Goal: Task Accomplishment & Management: Complete application form

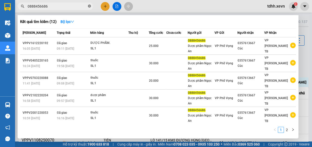
click at [90, 6] on icon "close-circle" at bounding box center [89, 6] width 3 height 3
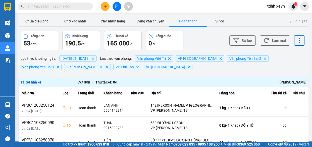
click at [63, 7] on input "text" at bounding box center [57, 7] width 59 height 6
paste input "0326163236"
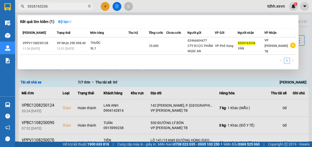
type input "0326163236"
click at [90, 6] on icon "close-circle" at bounding box center [89, 6] width 3 height 3
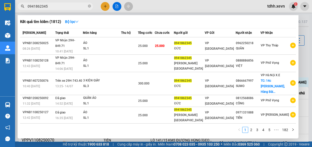
click at [71, 4] on input "0941862345" at bounding box center [57, 7] width 59 height 6
paste input "3641593"
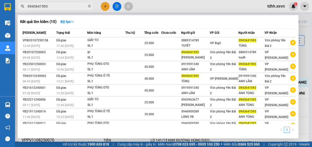
type input "0943641593"
click at [90, 6] on icon "close-circle" at bounding box center [89, 6] width 3 height 3
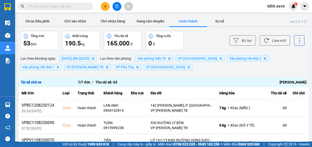
click at [72, 5] on input "text" at bounding box center [57, 7] width 59 height 6
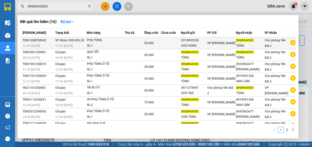
click at [117, 38] on div "PHỤ TÙNG" at bounding box center [106, 40] width 38 height 6
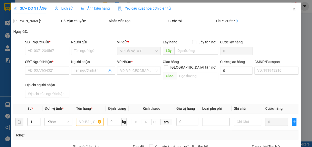
click at [62, 6] on div "Lịch sử" at bounding box center [64, 9] width 18 height 6
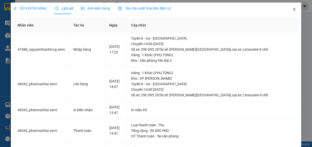
click at [292, 8] on icon "close" at bounding box center [294, 9] width 4 height 4
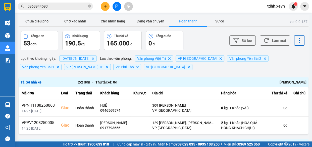
drag, startPoint x: 72, startPoint y: 10, endPoint x: 72, endPoint y: 14, distance: 4.0
click at [72, 10] on span "0968944593" at bounding box center [55, 7] width 75 height 8
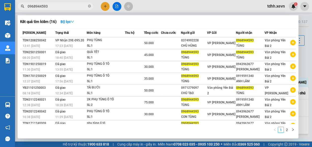
click at [55, 6] on input "0968944593" at bounding box center [57, 7] width 59 height 6
paste input "41615195"
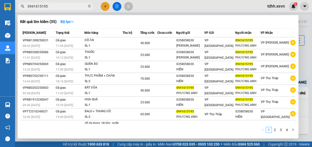
click at [69, 7] on input "0941615195" at bounding box center [57, 7] width 59 height 6
paste input "36631960"
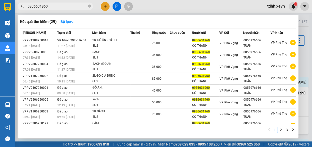
type input "0936631960"
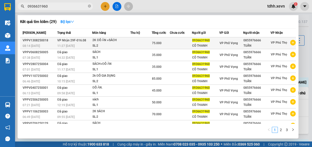
click at [120, 43] on div "SL: 2" at bounding box center [112, 46] width 38 height 6
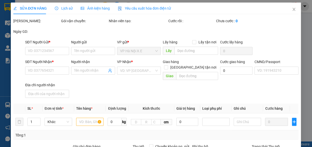
type input "0936631960"
type input "CÔ THANH"
type input "0855976666"
type input "TUẤN"
type input "025085000732 chị phương"
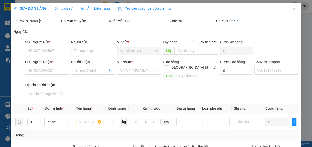
type input "75.000"
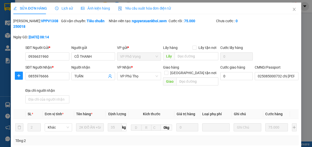
click at [65, 9] on span "Lịch sử" at bounding box center [64, 8] width 18 height 4
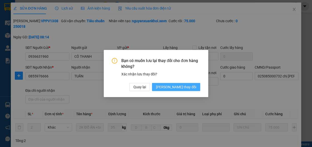
click at [187, 88] on span "[PERSON_NAME] thay đổi" at bounding box center [176, 87] width 40 height 6
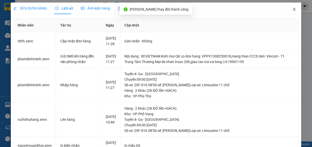
click at [292, 10] on icon "close" at bounding box center [294, 9] width 4 height 4
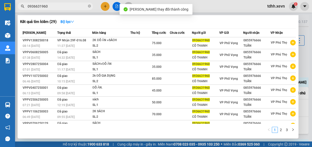
click at [71, 5] on input "0936631960" at bounding box center [57, 7] width 59 height 6
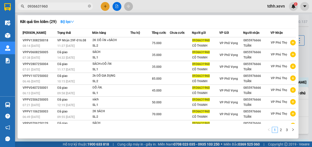
click at [63, 6] on input "0936631960" at bounding box center [57, 7] width 59 height 6
drag, startPoint x: 63, startPoint y: 6, endPoint x: 70, endPoint y: 9, distance: 7.8
click at [63, 7] on input "0936631960" at bounding box center [57, 7] width 59 height 6
paste input "15674712"
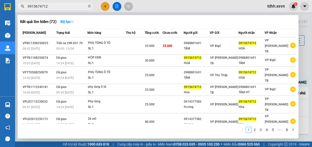
click at [72, 7] on input "0915674712" at bounding box center [57, 7] width 59 height 6
paste input "356287048"
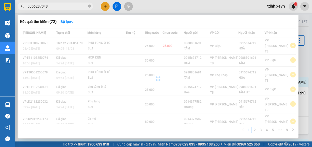
type input "0356287048"
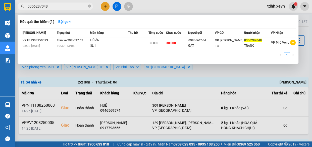
click at [61, 3] on span "0356287048" at bounding box center [55, 7] width 75 height 8
click at [90, 6] on icon "close-circle" at bounding box center [89, 6] width 3 height 3
paste input "0912529449"
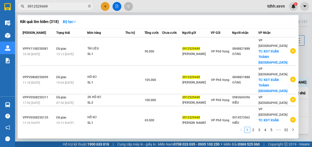
type input "0912529449"
click at [90, 6] on icon "close-circle" at bounding box center [89, 6] width 3 height 3
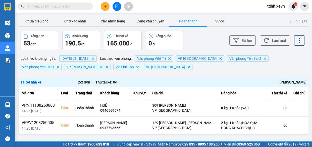
click at [72, 7] on input "text" at bounding box center [57, 7] width 59 height 6
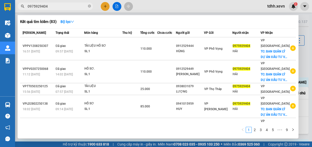
type input "0975929404"
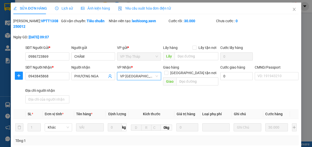
scroll to position [99, 0]
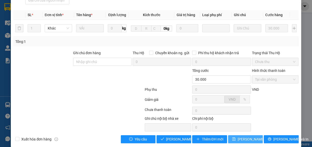
click at [238, 136] on span "[PERSON_NAME] thay đổi" at bounding box center [258, 139] width 40 height 6
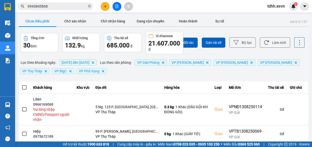
click at [64, 7] on input "0943845868" at bounding box center [57, 7] width 59 height 6
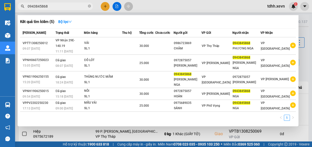
click at [230, 11] on div at bounding box center [156, 73] width 312 height 147
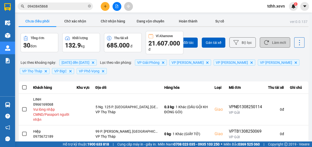
click at [270, 38] on button "Làm mới" at bounding box center [275, 42] width 30 height 10
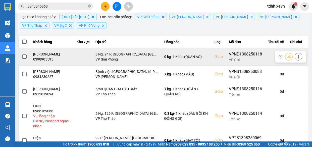
scroll to position [68, 0]
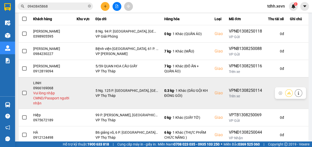
click at [297, 95] on icon at bounding box center [299, 93] width 4 height 4
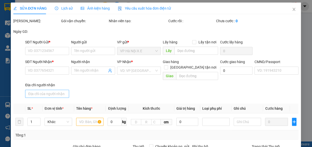
type input "0867595084"
type input "THÀNH"
type input "0966169068"
type input "LINH"
checkbox input "true"
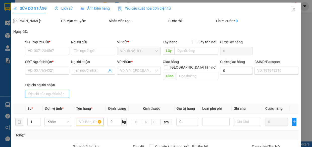
type input "5 Ng. 125 P. Vĩnh Phúc, Vĩnh Phú, Ba Đình, Hà Nội, Việt Nam"
type input "80.000"
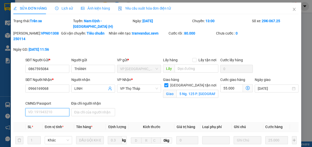
click at [56, 108] on input "CMND/Passport" at bounding box center [47, 112] width 44 height 8
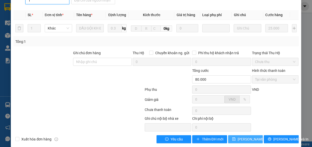
type input "1"
click at [244, 136] on span "Lưu thay đổi" at bounding box center [258, 139] width 40 height 6
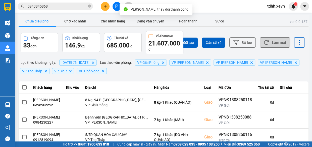
click at [272, 43] on button "Làm mới" at bounding box center [275, 42] width 30 height 10
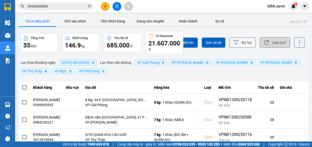
click at [271, 40] on button "Làm mới" at bounding box center [275, 42] width 30 height 10
click at [272, 40] on button "Làm mới" at bounding box center [275, 42] width 30 height 10
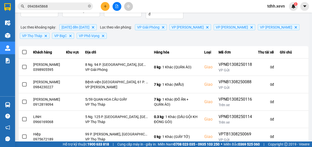
scroll to position [12, 0]
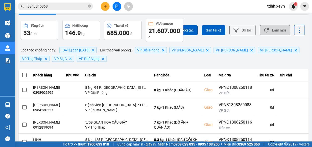
click at [270, 28] on button "Làm mới" at bounding box center [275, 30] width 30 height 10
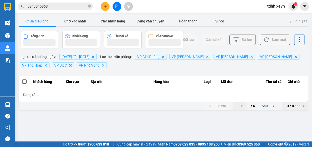
scroll to position [0, 0]
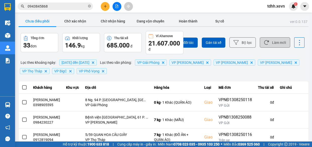
click at [270, 38] on button "Làm mới" at bounding box center [275, 42] width 30 height 10
click at [276, 41] on button "Làm mới" at bounding box center [275, 42] width 30 height 10
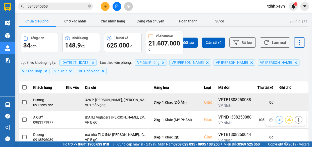
click at [44, 104] on div "0912569765" at bounding box center [46, 104] width 27 height 5
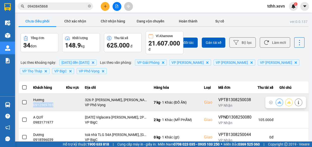
click at [44, 104] on div "0912569765" at bounding box center [46, 104] width 27 height 5
copy div "0912569765"
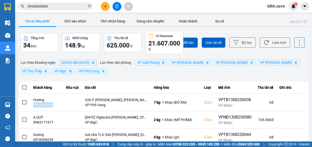
click at [67, 6] on input "0943845868" at bounding box center [57, 7] width 59 height 6
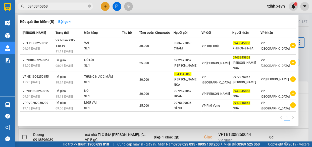
click at [67, 6] on input "0943845868" at bounding box center [57, 7] width 59 height 6
paste input "29535889"
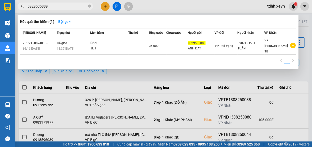
type input "0929535889"
click at [184, 78] on div at bounding box center [156, 73] width 312 height 147
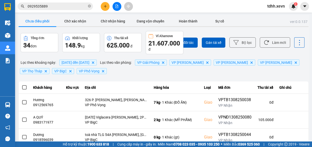
click at [74, 8] on input "0929535889" at bounding box center [57, 7] width 59 height 6
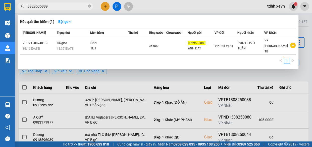
click at [74, 8] on input "0929535889" at bounding box center [57, 7] width 59 height 6
click at [90, 5] on icon "close-circle" at bounding box center [89, 6] width 3 height 3
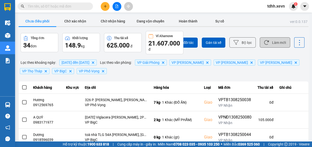
click at [275, 41] on button "Làm mới" at bounding box center [275, 42] width 30 height 10
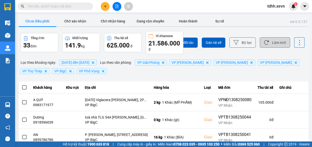
click at [260, 45] on button "Làm mới" at bounding box center [275, 42] width 30 height 10
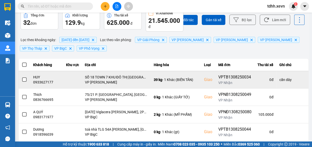
scroll to position [46, 0]
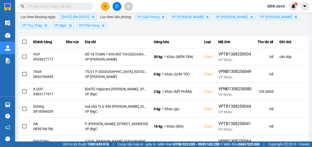
click at [68, 5] on input "text" at bounding box center [57, 7] width 59 height 6
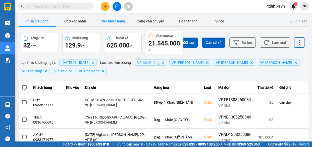
click at [113, 18] on button "Chờ nhận hàng" at bounding box center [113, 21] width 38 height 10
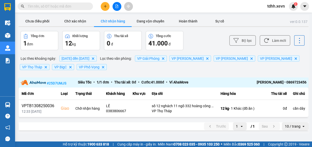
click at [62, 4] on input "text" at bounding box center [57, 7] width 59 height 6
paste input "0703895555"
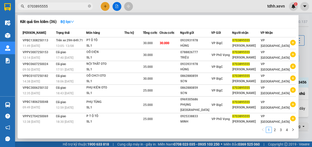
type input "0703895555"
click at [89, 5] on icon "close-circle" at bounding box center [89, 6] width 3 height 3
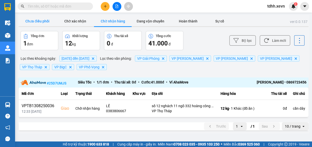
drag, startPoint x: 42, startPoint y: 20, endPoint x: 45, endPoint y: 20, distance: 3.3
click at [42, 20] on button "Chưa điều phối" at bounding box center [38, 21] width 38 height 10
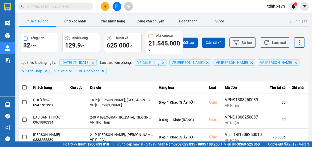
scroll to position [23, 0]
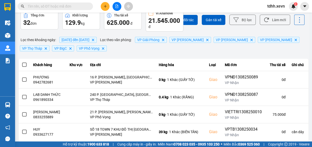
click at [47, 7] on input "text" at bounding box center [57, 7] width 59 height 6
paste input "0393392001"
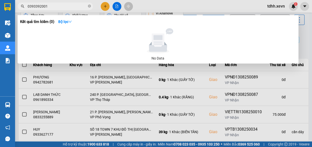
type input "0393392001"
click at [90, 6] on icon "close-circle" at bounding box center [89, 6] width 3 height 3
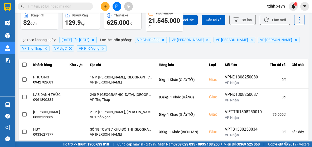
click at [67, 9] on input "text" at bounding box center [57, 7] width 59 height 6
paste input "0987875000"
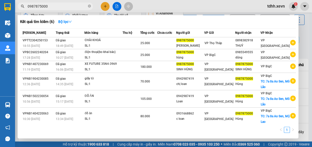
click at [252, 7] on div at bounding box center [156, 73] width 312 height 147
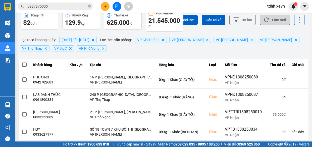
click at [272, 20] on button "Làm mới" at bounding box center [275, 20] width 30 height 10
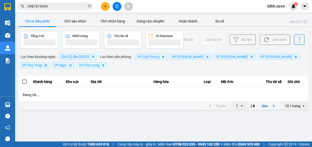
scroll to position [0, 0]
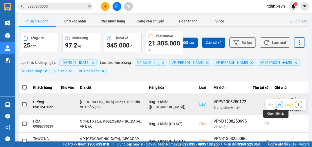
click at [278, 106] on icon at bounding box center [280, 104] width 4 height 4
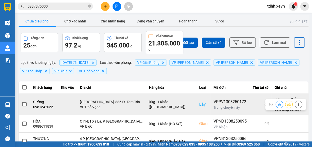
click at [38, 107] on div "0981542055" at bounding box center [44, 106] width 22 height 5
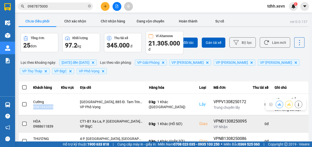
copy div "0981542055"
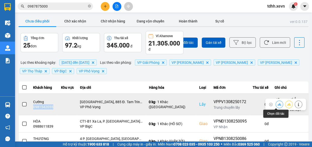
click at [278, 103] on icon at bounding box center [280, 104] width 4 height 3
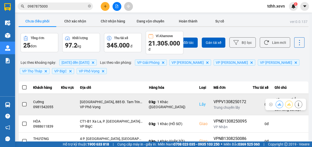
click at [278, 104] on icon at bounding box center [280, 104] width 4 height 3
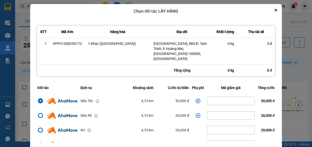
click at [196, 98] on icon "dialog" at bounding box center [198, 100] width 5 height 5
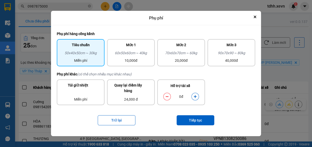
click at [195, 99] on button "dialog" at bounding box center [195, 96] width 7 height 9
click at [198, 118] on button "Tiếp tục" at bounding box center [196, 120] width 38 height 10
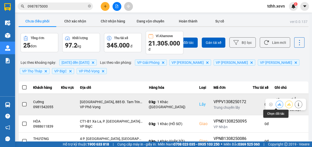
click at [278, 106] on icon at bounding box center [280, 104] width 4 height 4
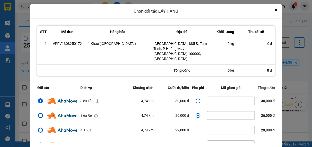
click at [196, 98] on icon "dialog" at bounding box center [198, 100] width 5 height 5
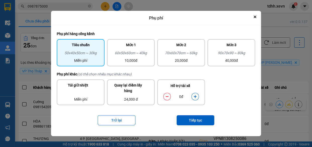
click at [195, 95] on icon "dialog" at bounding box center [196, 97] width 4 height 4
click at [196, 119] on button "Tiếp tục" at bounding box center [196, 120] width 38 height 10
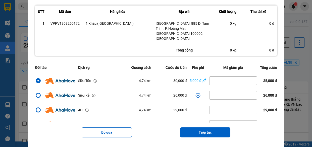
scroll to position [108, 0]
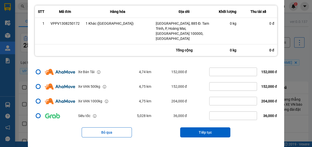
click at [206, 127] on button "Tiếp tục" at bounding box center [205, 132] width 50 height 10
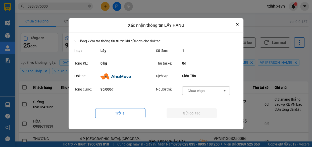
scroll to position [0, 0]
click at [204, 87] on div "-- Chưa chọn --" at bounding box center [203, 90] width 40 height 8
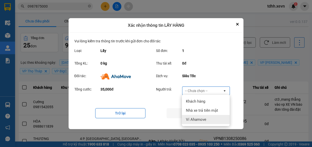
click at [208, 116] on div "Ví Ahamove" at bounding box center [206, 119] width 48 height 9
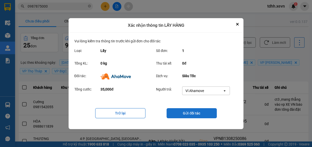
click at [185, 112] on button "Gửi đối tác" at bounding box center [192, 113] width 50 height 10
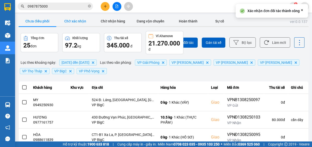
click at [73, 18] on button "Chờ xác nhận" at bounding box center [75, 21] width 38 height 10
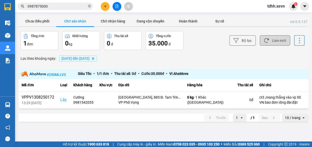
click at [276, 41] on button "Làm mới" at bounding box center [275, 40] width 30 height 10
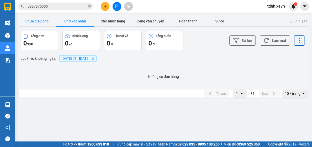
click at [45, 21] on button "Chưa điều phối" at bounding box center [38, 21] width 38 height 10
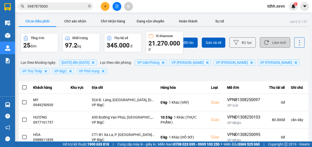
click at [278, 43] on button "Làm mới" at bounding box center [275, 42] width 30 height 10
click at [74, 7] on input "0987875000" at bounding box center [57, 7] width 59 height 6
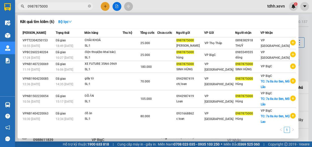
click at [74, 7] on input "0987875000" at bounding box center [57, 7] width 59 height 6
paste input "867650322"
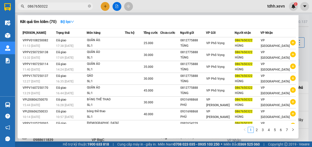
click at [234, 10] on div at bounding box center [156, 73] width 312 height 147
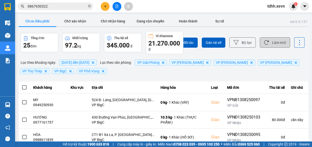
click at [274, 38] on button "Làm mới" at bounding box center [275, 42] width 30 height 10
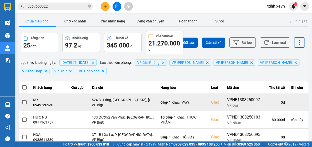
scroll to position [23, 0]
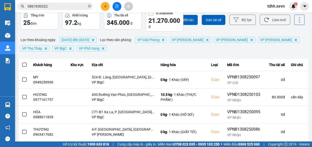
click at [70, 9] on input "0867650322" at bounding box center [57, 7] width 59 height 6
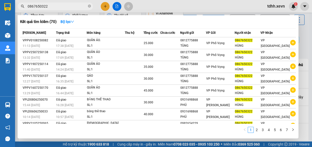
click at [70, 9] on input "0867650322" at bounding box center [57, 7] width 59 height 6
paste input "989053835"
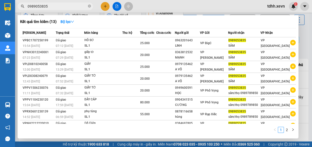
type input "0989053835"
click at [89, 8] on span at bounding box center [89, 6] width 3 height 5
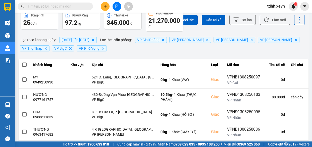
click at [69, 5] on input "text" at bounding box center [57, 7] width 59 height 6
paste input "0965910112"
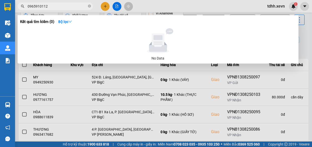
type input "0965910112"
click at [88, 7] on icon "close-circle" at bounding box center [89, 6] width 3 height 3
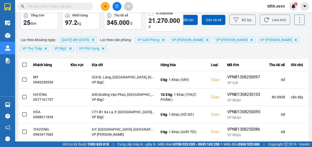
click at [77, 6] on input "text" at bounding box center [57, 7] width 59 height 6
type input "0"
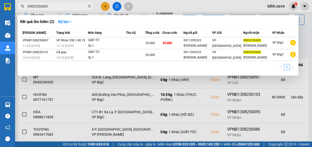
type input "0903230405"
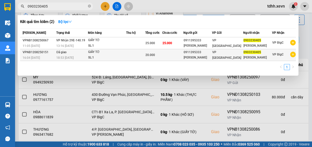
click at [134, 59] on td at bounding box center [135, 55] width 19 height 12
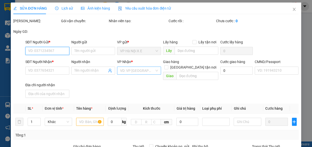
type input "0911395333"
type input "DƯƠNG NHƯ HÒA"
type input "0903230405"
type input "QUÁCH NGÂN"
type input "025199000209 LƯU THỊ HỒNG HẠNH"
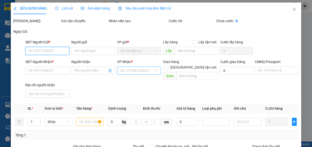
type input "20.000"
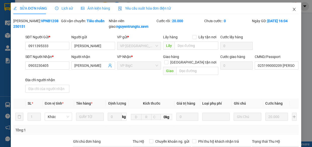
click at [294, 8] on span "Close" at bounding box center [294, 10] width 14 height 14
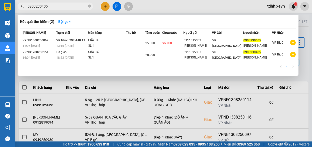
click at [61, 6] on input "0903230405" at bounding box center [57, 7] width 59 height 6
click at [88, 7] on icon "close-circle" at bounding box center [89, 6] width 3 height 3
paste input "0867650322"
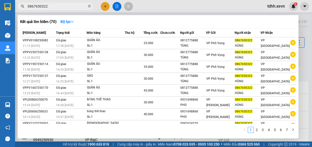
type input "0867650322"
click at [88, 6] on icon "close-circle" at bounding box center [89, 6] width 3 height 3
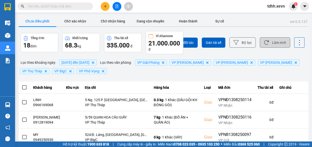
click at [272, 44] on button "Làm mới" at bounding box center [275, 42] width 30 height 10
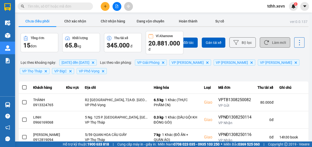
click at [268, 44] on button "Làm mới" at bounding box center [275, 42] width 30 height 10
click at [275, 42] on button "Làm mới" at bounding box center [275, 42] width 30 height 10
click at [277, 44] on button "Làm mới" at bounding box center [275, 42] width 30 height 10
click at [278, 46] on button "Làm mới" at bounding box center [275, 42] width 30 height 10
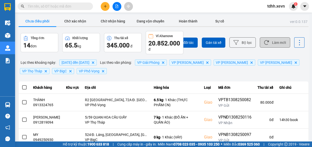
click at [278, 46] on button "Làm mới" at bounding box center [275, 42] width 30 height 10
click at [266, 43] on button "Làm mới" at bounding box center [275, 42] width 30 height 10
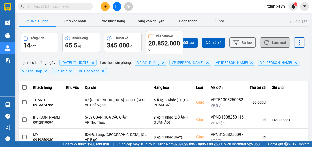
click at [272, 40] on button "Làm mới" at bounding box center [275, 42] width 30 height 10
click at [75, 5] on input "text" at bounding box center [57, 7] width 59 height 6
paste input "0982930168"
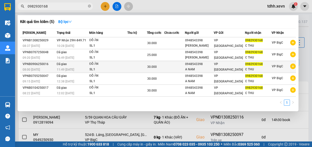
type input "0982930168"
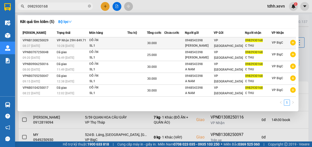
click at [172, 43] on td at bounding box center [174, 43] width 21 height 12
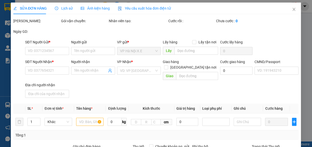
type input "0948543398"
type input "NGUYỄN BÁ NAM"
type input "0982930168"
type input "C THU"
type input "1cc"
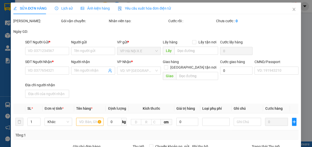
type input "30.000"
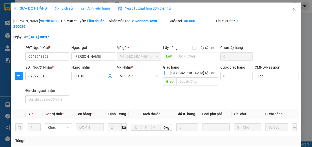
click at [168, 71] on input "[GEOGRAPHIC_DATA] tận nơi" at bounding box center [166, 73] width 4 height 4
checkbox input "true"
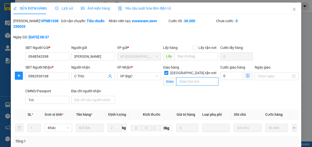
click at [193, 77] on input "text" at bounding box center [197, 81] width 42 height 8
paste input "72 Trần Đăng Ninh, Dịch Vọng, Cầu Giấy, Hà Nội 10000, Vietnam"
type input "72 Trần Đăng Ninh, Dịch Vọng, Cầu Giấy, Hà Nội 10000, Vietnam"
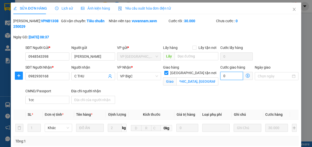
click at [232, 76] on input "0" at bounding box center [231, 76] width 23 height 8
type input "30.004"
type input "4"
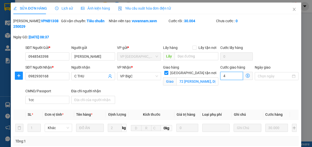
type input "30.045"
type input "45"
type input "75.000"
type input "45.000"
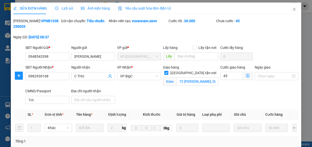
type input "45.000"
click at [179, 99] on div "SĐT Người Nhận * 0982930168 Người nhận C THU VP Nhận * VP BigC Giao hàng Giao t…" at bounding box center [162, 84] width 276 height 41
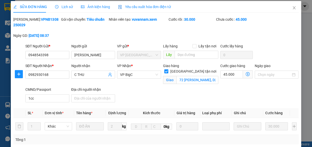
scroll to position [116, 0]
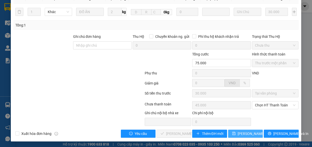
click at [246, 133] on span "[PERSON_NAME] thay đổi" at bounding box center [258, 133] width 40 height 6
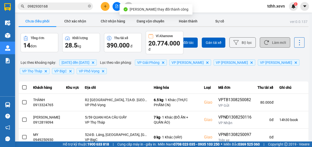
click at [282, 41] on button "Làm mới" at bounding box center [275, 42] width 30 height 10
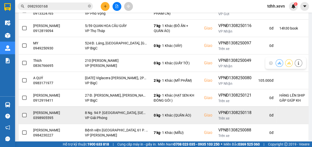
scroll to position [153, 0]
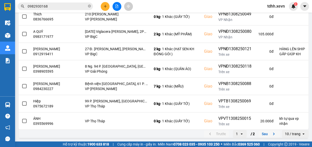
click at [261, 137] on button "Sau" at bounding box center [269, 134] width 21 height 8
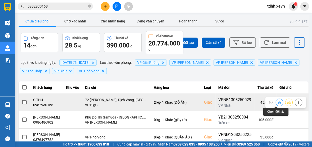
click at [278, 103] on icon at bounding box center [280, 102] width 4 height 4
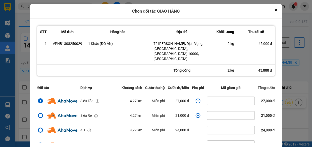
click at [196, 98] on icon "dialog" at bounding box center [198, 100] width 5 height 5
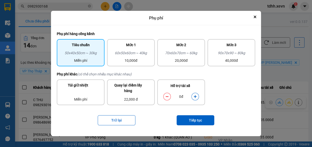
drag, startPoint x: 196, startPoint y: 95, endPoint x: 196, endPoint y: 106, distance: 10.8
click at [196, 95] on icon "dialog" at bounding box center [196, 97] width 4 height 4
click at [196, 117] on button "Tiếp tục" at bounding box center [196, 120] width 38 height 10
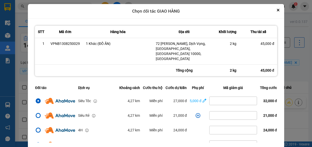
scroll to position [108, 0]
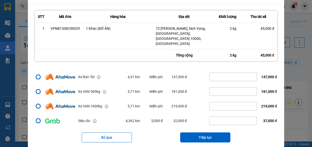
click at [209, 132] on button "Tiếp tục" at bounding box center [205, 137] width 50 height 10
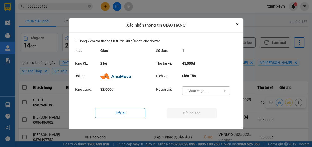
drag, startPoint x: 206, startPoint y: 86, endPoint x: 206, endPoint y: 91, distance: 4.8
click at [206, 86] on div "-- Chưa chọn -- open" at bounding box center [206, 90] width 48 height 9
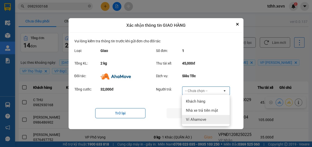
click at [204, 117] on span "Ví Ahamove" at bounding box center [196, 119] width 20 height 5
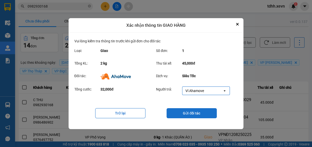
click at [187, 116] on button "Gửi đối tác" at bounding box center [192, 113] width 50 height 10
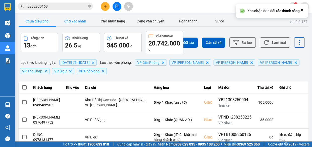
click at [84, 24] on button "Chờ xác nhận" at bounding box center [75, 21] width 38 height 10
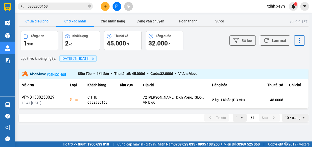
click at [39, 17] on button "Chưa điều phối" at bounding box center [38, 21] width 38 height 10
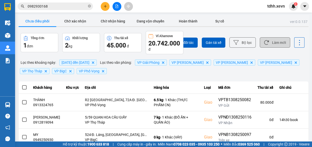
click at [276, 40] on button "Làm mới" at bounding box center [275, 42] width 30 height 10
click at [265, 45] on icon at bounding box center [266, 42] width 5 height 5
click at [285, 41] on button "Làm mới" at bounding box center [275, 42] width 30 height 10
click at [271, 40] on button "Làm mới" at bounding box center [275, 42] width 30 height 10
click at [276, 41] on button "Làm mới" at bounding box center [275, 42] width 30 height 10
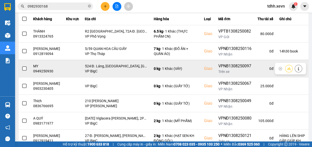
scroll to position [153, 0]
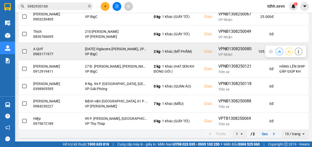
click at [41, 51] on div "0983171977" at bounding box center [46, 53] width 27 height 5
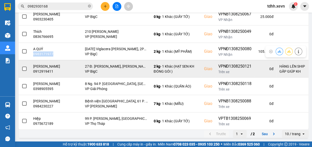
drag, startPoint x: 41, startPoint y: 41, endPoint x: 47, endPoint y: 48, distance: 8.6
click at [41, 51] on div "0983171977" at bounding box center [46, 53] width 27 height 5
copy div "0983171977"
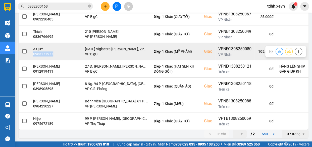
click at [278, 50] on icon at bounding box center [280, 52] width 4 height 4
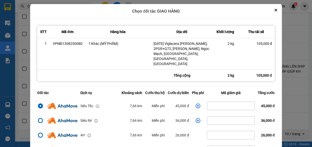
click at [303, 22] on div "ver: 0.0.137 Chưa điều phối Chờ xác nhận Chờ nhận hàng Đang vận chuyển Hoàn thà…" at bounding box center [164, 8] width 292 height 261
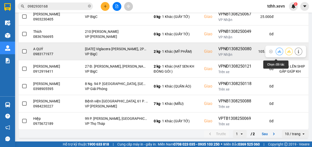
click at [278, 50] on icon at bounding box center [280, 52] width 4 height 4
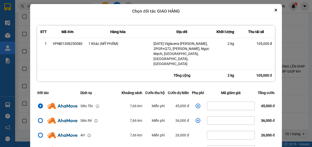
click at [196, 103] on icon "dialog" at bounding box center [198, 105] width 5 height 5
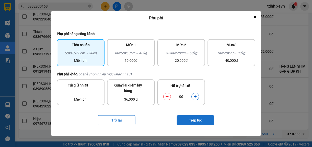
drag, startPoint x: 195, startPoint y: 98, endPoint x: 197, endPoint y: 117, distance: 19.6
click at [196, 99] on button "dialog" at bounding box center [195, 96] width 7 height 9
click at [297, 102] on div "ver: 0.0.137 Chưa điều phối Chờ xác nhận Chờ nhận hàng Đang vận chuyển Hoàn thà…" at bounding box center [164, 8] width 292 height 261
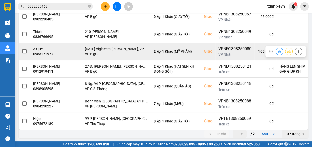
click at [298, 50] on icon at bounding box center [298, 52] width 1 height 4
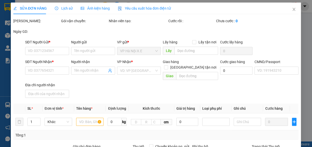
type input "0983171977"
type input "A QUÝ"
type input "0983171977"
type input "A QUÝ"
checkbox input "true"
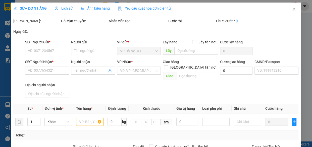
type input "OCT2 Viglacera Xuân Phương, 2PGR+Q72, Xuân Phương Viglacera, Ngọc Mạch, Nam Từ …"
type input "036079006067"
type input "105.000"
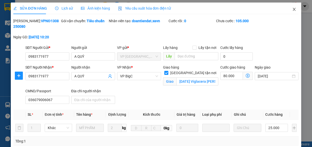
click at [293, 9] on icon "close" at bounding box center [294, 9] width 3 height 3
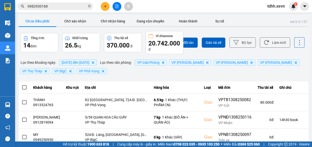
click at [62, 4] on input "0982930168" at bounding box center [57, 7] width 59 height 6
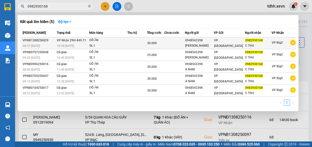
click at [144, 42] on td at bounding box center [137, 43] width 20 height 12
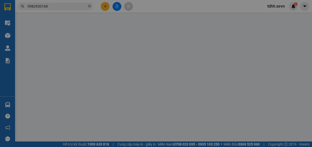
type input "0948543398"
type input "NGUYỄN BÁ NAM"
type input "0982930168"
type input "C THU"
checkbox input "true"
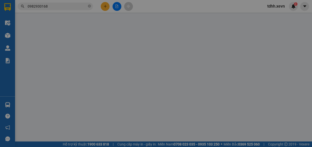
type input "72 Trần Đăng Ninh, Dịch Vọng, Cầu Giấy, Hà Nội 10000, Vietnam"
type input "1cc"
type input "75.000"
type input "30.000"
type input "45.000"
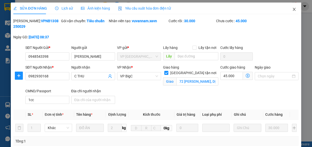
click at [289, 7] on span "Close" at bounding box center [294, 10] width 14 height 14
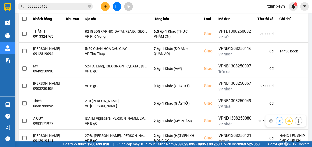
scroll to position [114, 0]
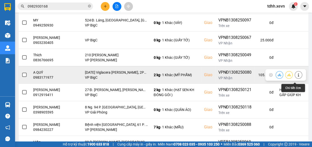
click at [297, 76] on icon at bounding box center [299, 75] width 4 height 4
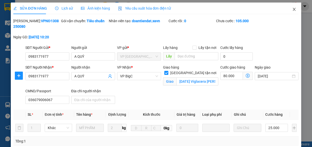
click at [292, 7] on span "Close" at bounding box center [294, 10] width 14 height 14
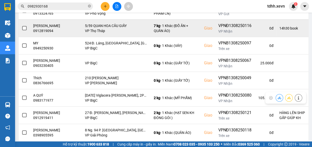
scroll to position [114, 0]
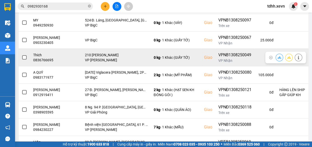
click at [46, 62] on div "0836766695" at bounding box center [46, 59] width 27 height 5
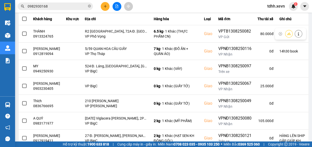
scroll to position [153, 0]
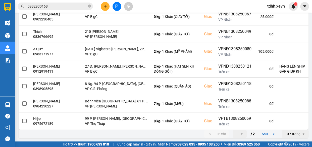
click at [267, 133] on button "Sau" at bounding box center [269, 134] width 21 height 8
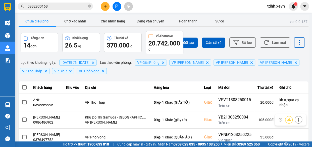
scroll to position [41, 0]
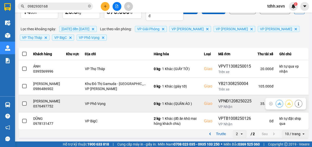
click at [297, 102] on icon at bounding box center [299, 104] width 4 height 4
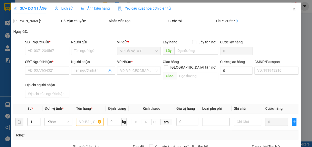
type input "0829140307"
type input "NGUYỄN ĐỨC ANH"
type input "0376497752"
type input "VƯƠNG MINH HIẾU"
type input "036191006384 THU HOÀI"
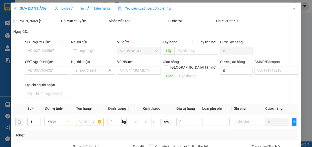
type input "35.000"
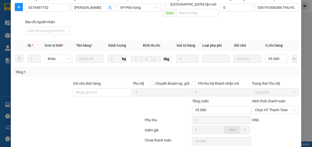
scroll to position [99, 0]
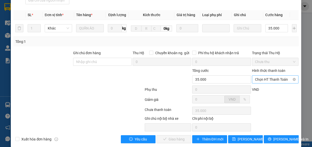
click at [270, 75] on span "Chọn HT Thanh Toán" at bounding box center [275, 79] width 41 height 8
click at [271, 83] on div "Tại văn phòng" at bounding box center [272, 84] width 40 height 6
type input "0"
click at [172, 136] on span "Lưu và Giao hàng" at bounding box center [190, 139] width 48 height 6
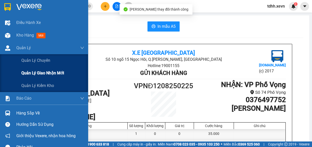
click at [51, 75] on span "Quản lý giao nhận mới" at bounding box center [42, 73] width 43 height 6
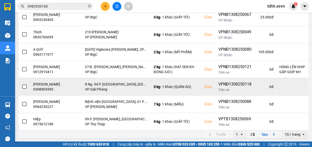
scroll to position [153, 0]
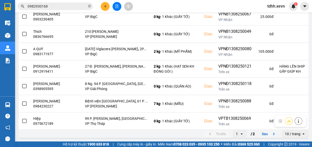
click at [267, 132] on button "Sau" at bounding box center [269, 134] width 21 height 8
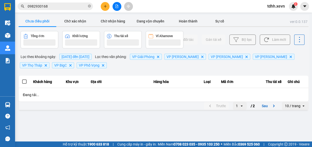
scroll to position [0, 0]
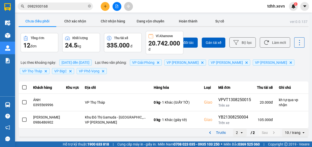
click at [88, 59] on span "13/08/2025 đến 13/08/2025" at bounding box center [75, 62] width 32 height 6
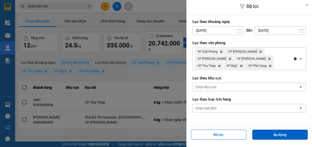
click at [227, 30] on input "[DATE]" at bounding box center [218, 30] width 51 height 8
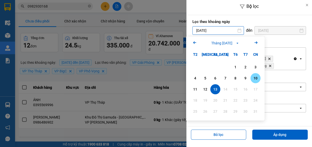
click at [254, 77] on div "10" at bounding box center [255, 78] width 7 height 6
type input "10/08/2025"
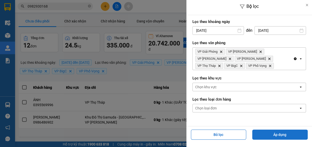
click at [279, 133] on button "Áp dụng" at bounding box center [280, 134] width 56 height 10
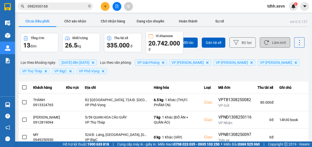
click at [273, 44] on button "Làm mới" at bounding box center [275, 42] width 30 height 10
click at [62, 6] on input "0982930168" at bounding box center [57, 7] width 59 height 6
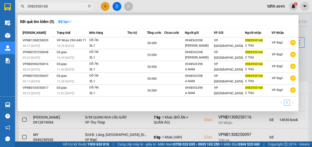
paste input "1542055"
click at [62, 6] on input "0982930168" at bounding box center [57, 7] width 59 height 6
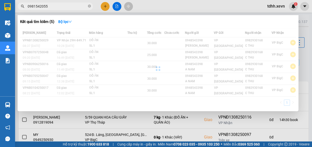
type input "0981542055"
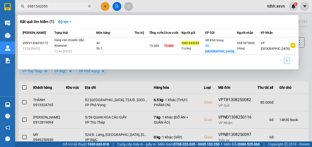
drag, startPoint x: 166, startPoint y: 3, endPoint x: 167, endPoint y: 29, distance: 26.2
click at [166, 3] on div at bounding box center [156, 73] width 312 height 147
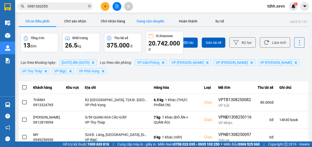
drag, startPoint x: 100, startPoint y: 19, endPoint x: 153, endPoint y: 23, distance: 53.4
click at [100, 19] on button "Chờ nhận hàng" at bounding box center [113, 21] width 38 height 10
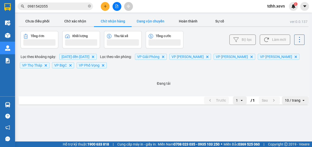
click at [163, 19] on button "Đang vận chuyển" at bounding box center [151, 21] width 38 height 10
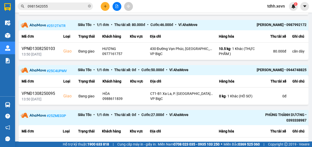
scroll to position [366, 0]
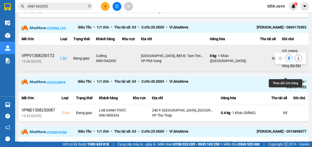
click at [288, 60] on icon at bounding box center [289, 58] width 3 height 4
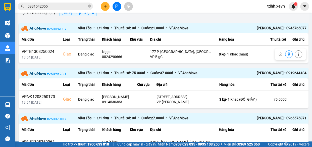
scroll to position [0, 0]
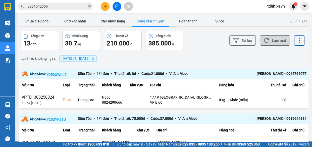
click at [279, 37] on button "Làm mới" at bounding box center [275, 40] width 30 height 10
click at [40, 20] on button "Chưa điều phối" at bounding box center [38, 21] width 38 height 10
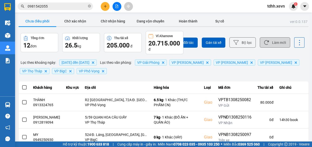
click at [269, 42] on button "Làm mới" at bounding box center [275, 42] width 30 height 10
click at [277, 41] on button "Làm mới" at bounding box center [275, 42] width 30 height 10
click at [275, 43] on button "Làm mới" at bounding box center [275, 42] width 30 height 10
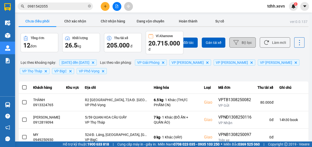
scroll to position [91, 0]
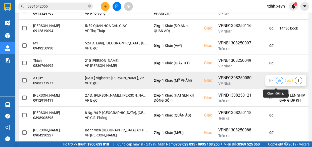
click at [278, 81] on icon at bounding box center [280, 80] width 4 height 3
click at [297, 82] on icon at bounding box center [299, 80] width 4 height 4
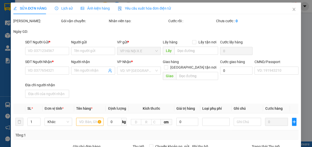
type input "0983171977"
type input "A QUÝ"
type input "0983171977"
type input "A QUÝ"
checkbox input "true"
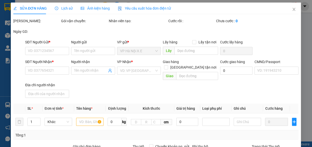
type input "OCT2 Viglacera Xuân Phương, 2PGR+Q72, Xuân Phương Viglacera, Ngọc Mạch, Nam Từ …"
type input "036079006067"
type input "105.000"
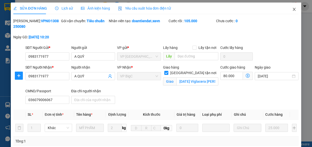
click at [291, 12] on span "Close" at bounding box center [294, 10] width 14 height 14
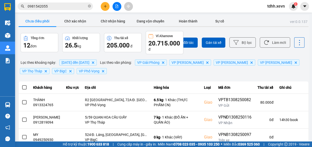
scroll to position [114, 0]
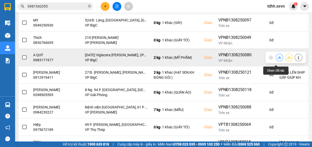
click at [278, 59] on icon at bounding box center [280, 58] width 4 height 4
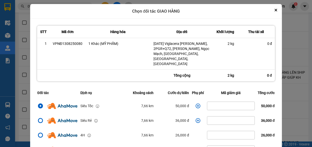
click at [196, 103] on icon "dialog" at bounding box center [198, 105] width 5 height 5
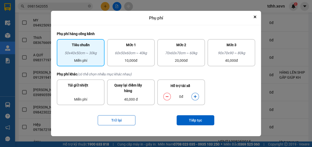
click at [195, 96] on icon "dialog" at bounding box center [196, 97] width 4 height 4
click at [193, 118] on button "Tiếp tục" at bounding box center [196, 120] width 38 height 10
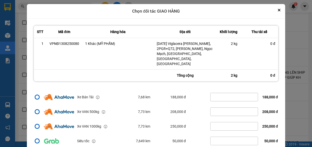
scroll to position [25, 0]
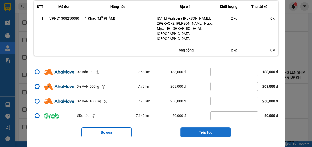
click at [208, 128] on button "Tiếp tục" at bounding box center [206, 132] width 50 height 10
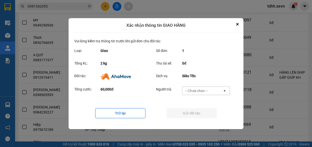
click at [214, 91] on div "-- Chưa chọn --" at bounding box center [203, 90] width 40 height 8
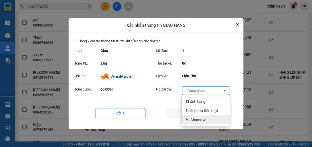
click at [203, 120] on span "Ví Ahamove" at bounding box center [196, 119] width 20 height 5
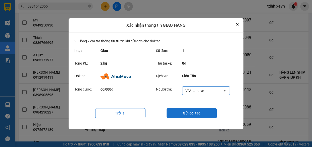
click at [190, 112] on button "Gửi đối tác" at bounding box center [192, 113] width 50 height 10
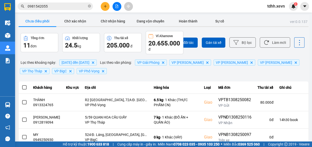
click at [72, 4] on input "0981542055" at bounding box center [57, 7] width 59 height 6
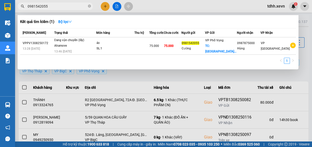
click at [71, 4] on input "0981542055" at bounding box center [57, 7] width 59 height 6
paste input "862289416"
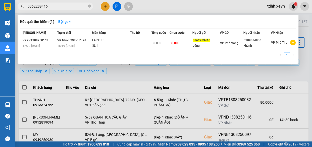
click at [229, 6] on div at bounding box center [156, 73] width 312 height 147
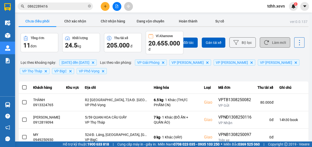
drag, startPoint x: 272, startPoint y: 46, endPoint x: 275, endPoint y: 44, distance: 3.9
click at [273, 46] on button "Làm mới" at bounding box center [275, 42] width 30 height 10
click at [63, 3] on span "0862289416" at bounding box center [55, 7] width 75 height 8
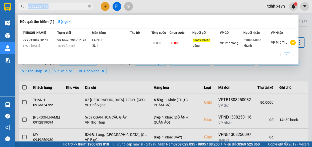
click at [63, 3] on span "0862289416" at bounding box center [55, 7] width 75 height 8
click at [60, 6] on input "0862289416" at bounding box center [57, 7] width 59 height 6
paste input "989645900"
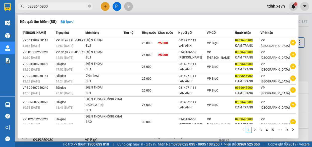
click at [69, 8] on input "0989645900" at bounding box center [57, 7] width 59 height 6
paste input "356267334"
drag, startPoint x: 69, startPoint y: 8, endPoint x: 66, endPoint y: 8, distance: 3.0
click at [66, 8] on input "0989645900" at bounding box center [57, 7] width 59 height 6
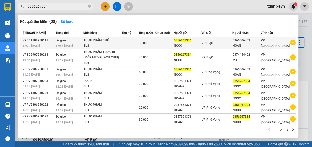
type input "0356267334"
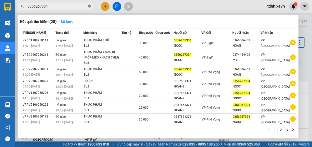
click at [89, 7] on icon "close-circle" at bounding box center [89, 6] width 3 height 3
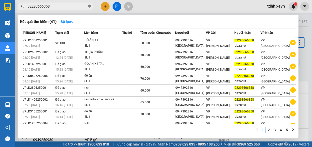
type input "02293666358"
click at [91, 5] on icon "close-circle" at bounding box center [89, 6] width 3 height 3
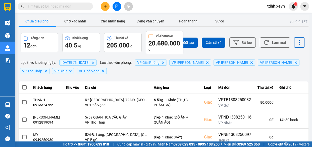
click at [76, 5] on input "text" at bounding box center [57, 7] width 59 height 6
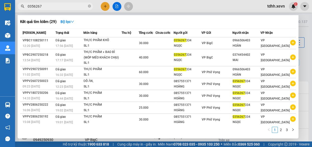
click at [211, 5] on div at bounding box center [156, 73] width 312 height 147
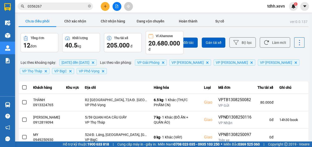
click at [52, 8] on input "0356267" at bounding box center [57, 7] width 59 height 6
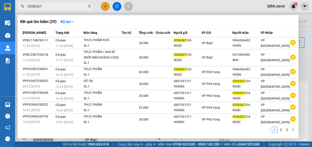
click at [52, 8] on input "0356267" at bounding box center [57, 7] width 59 height 6
paste input "961347634"
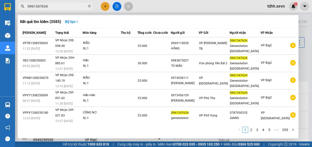
click at [79, 3] on span "0961347634" at bounding box center [55, 7] width 75 height 8
click at [71, 6] on input "0961347634" at bounding box center [57, 7] width 59 height 6
paste input "337256343"
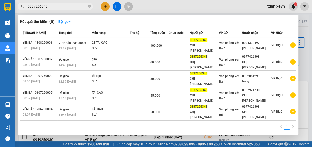
type input "0337256343"
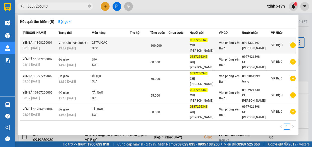
click at [128, 46] on div "SL: 2" at bounding box center [111, 49] width 38 height 6
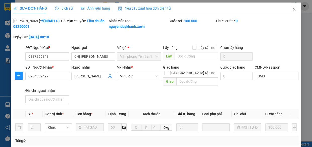
type input "0337256343"
type input "CHỊ HÀ"
type input "0984332497"
type input "TAU CHAN"
type input "SMS"
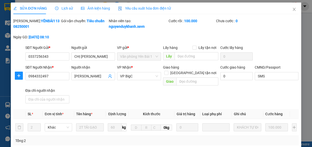
type input "100.000"
click at [69, 7] on span "Lịch sử" at bounding box center [64, 8] width 18 height 4
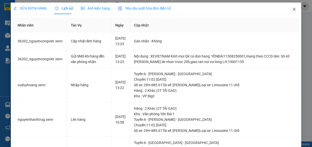
click at [292, 9] on icon "close" at bounding box center [294, 9] width 4 height 4
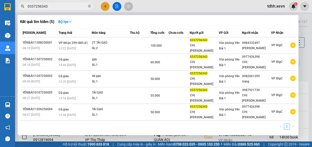
click at [62, 7] on input "0337256343" at bounding box center [57, 7] width 59 height 6
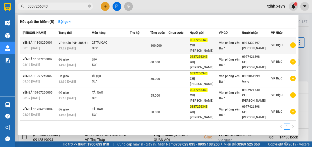
click at [114, 46] on div "SL: 2" at bounding box center [111, 49] width 38 height 6
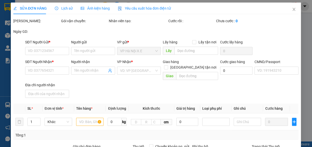
type input "0337256343"
type input "CHỊ HÀ"
type input "0984332497"
type input "TAU CHAN"
type input "SMS"
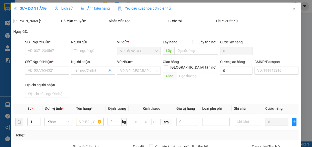
type input "100.000"
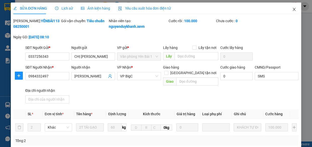
click at [292, 11] on icon "close" at bounding box center [294, 9] width 4 height 4
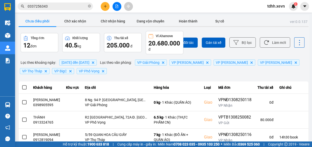
click at [63, 6] on input "0337256343" at bounding box center [57, 7] width 59 height 6
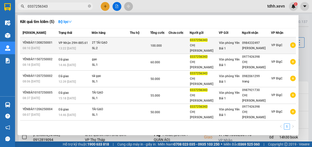
click at [171, 46] on td at bounding box center [179, 45] width 21 height 17
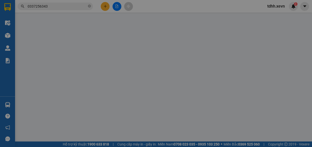
type input "0337256343"
type input "CHỊ HÀ"
type input "0984332497"
type input "TAU CHAN"
type input "SMS"
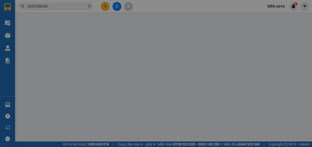
type input "100.000"
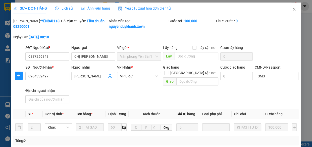
click at [72, 8] on div "SỬA ĐƠN HÀNG Lịch sử Ảnh kiện hàng Yêu cầu xuất hóa đơn điện tử" at bounding box center [92, 9] width 158 height 12
click at [62, 9] on span "Lịch sử" at bounding box center [64, 8] width 18 height 4
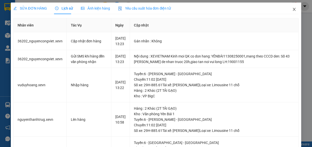
click at [293, 8] on icon "close" at bounding box center [294, 9] width 3 height 3
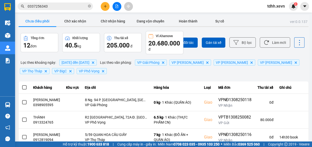
click at [70, 5] on input "0337256343" at bounding box center [57, 7] width 59 height 6
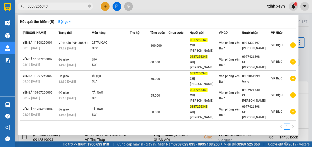
click at [64, 5] on input "0337256343" at bounding box center [57, 7] width 59 height 6
paste input "94261835"
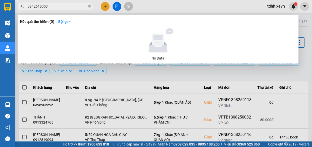
type input "0942618353"
click at [160, 5] on div at bounding box center [156, 73] width 312 height 147
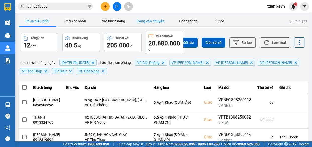
click at [151, 23] on button "Đang vận chuyển" at bounding box center [151, 21] width 38 height 10
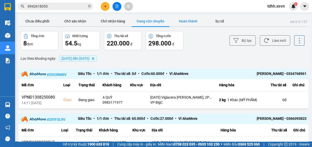
click at [189, 22] on button "Hoàn thành" at bounding box center [188, 21] width 38 height 10
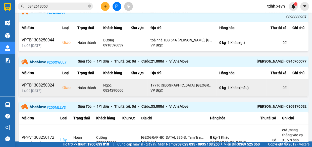
scroll to position [251, 0]
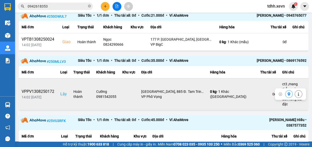
click at [298, 92] on icon at bounding box center [298, 94] width 1 height 4
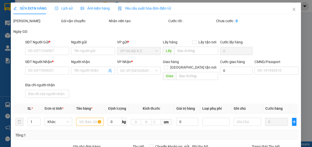
type input "0981542055"
type input "Cường"
checkbox input "true"
type input "Gelexia Riverside Apartments, 885 Đ. Tam Trinh, P, Hoàng Mai, Hà Nội 100000, Vi…"
type input "0987875000"
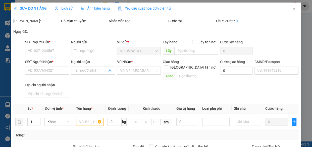
type input "Hùng"
type input "ct3 ,mang thẳng vào vp XE VN báo đơn tổng đài đặt"
type input "75.000"
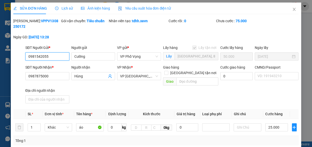
click at [50, 57] on input "0981542055" at bounding box center [47, 56] width 44 height 8
click at [292, 11] on icon "close" at bounding box center [294, 9] width 4 height 4
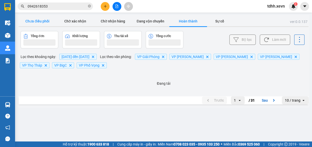
click at [43, 22] on button "Chưa điều phối" at bounding box center [38, 21] width 38 height 10
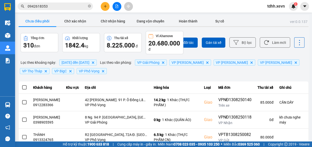
click at [69, 8] on input "0942618353" at bounding box center [57, 7] width 59 height 6
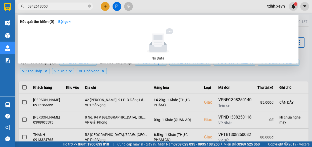
click at [69, 8] on input "0942618353" at bounding box center [57, 7] width 59 height 6
paste input "81542055"
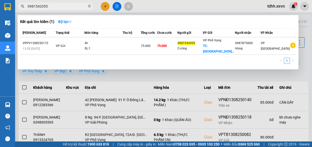
click at [63, 8] on input "0981542055" at bounding box center [57, 7] width 59 height 6
paste input "7332497"
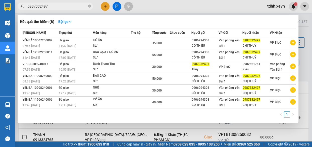
type input "0987332497"
click at [88, 7] on icon "close-circle" at bounding box center [89, 6] width 3 height 3
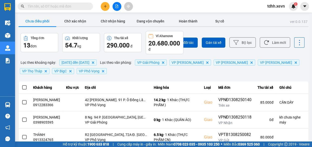
click at [73, 7] on input "text" at bounding box center [57, 7] width 59 height 6
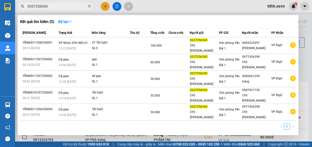
type input "0337256343"
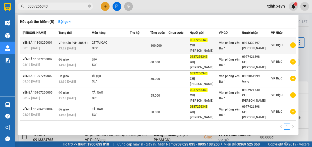
click at [235, 42] on span "Văn phòng Yên Bái 1" at bounding box center [229, 45] width 21 height 9
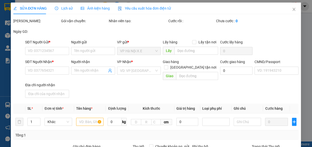
type input "0337256343"
type input "CHỊ HÀ"
type input "0984332497"
type input "TAU CHAN"
type input "SMS"
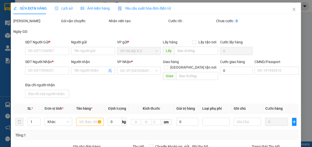
type input "100.000"
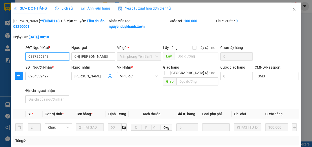
scroll to position [104, 0]
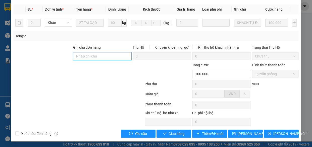
drag, startPoint x: 108, startPoint y: 55, endPoint x: 105, endPoint y: 56, distance: 2.9
click at [108, 55] on input "Ghi chú đơn hàng" at bounding box center [102, 56] width 59 height 8
paste input "0987332497"
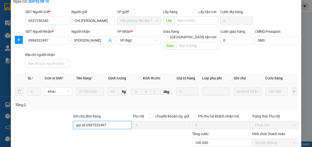
scroll to position [36, 0]
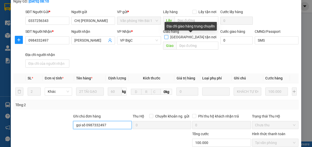
type input "gọi số 0987332497"
click at [168, 36] on input "[GEOGRAPHIC_DATA] tận nơi" at bounding box center [166, 37] width 4 height 4
checkbox input "true"
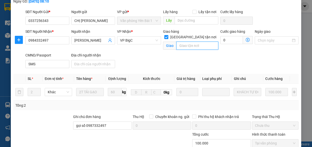
click at [194, 46] on input "text" at bounding box center [197, 45] width 42 height 8
paste input "48 Đ. Lê Văn Lương, Nhân Chính, Thanh Xuân, Hà Nội 120637, Vietnam"
type input "48 Đ. Lê Văn Lương, Nhân Chính, Thanh Xuân, Hà Nội 120637, Vietnam"
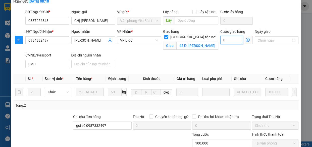
click at [228, 43] on input "0" at bounding box center [231, 40] width 23 height 8
type input "100.007"
type input "7"
type input "100.070"
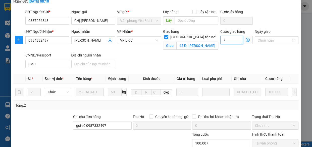
type input "70"
type input "170.000"
type input "70.000"
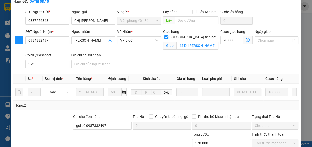
click at [191, 60] on div "SĐT Người Nhận * 0984332497 Người nhận TAU CHAN VP Nhận * VP BigC Giao hàng Gia…" at bounding box center [162, 49] width 276 height 41
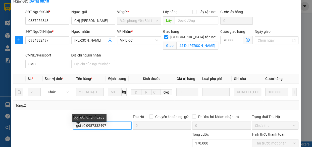
click at [111, 129] on input "gọi số 0987332497" at bounding box center [102, 125] width 59 height 8
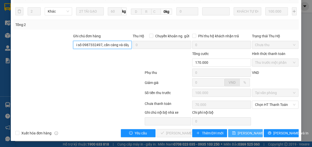
type input "gọi số 0987332497, cần cáng và dây"
click at [244, 131] on span "[PERSON_NAME] thay đổi" at bounding box center [258, 133] width 40 height 6
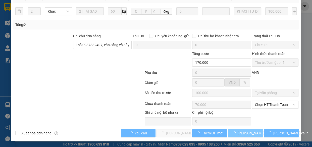
scroll to position [0, 0]
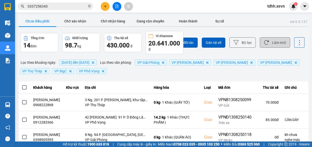
click at [272, 47] on button "Làm mới" at bounding box center [275, 42] width 30 height 10
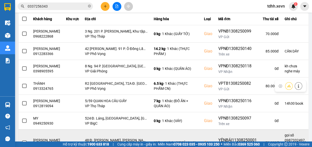
scroll to position [181, 0]
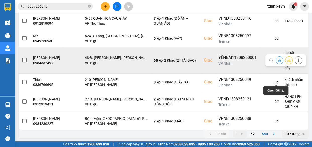
click at [278, 58] on icon at bounding box center [280, 60] width 4 height 4
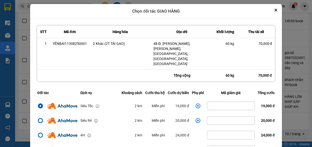
click at [196, 103] on icon "dialog" at bounding box center [198, 105] width 5 height 5
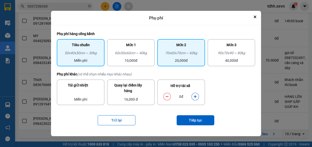
click at [186, 50] on div "Mức 2" at bounding box center [181, 46] width 42 height 8
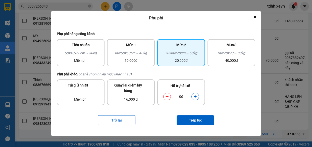
click at [197, 95] on icon "dialog" at bounding box center [196, 97] width 4 height 4
click at [194, 121] on button "Tiếp tục" at bounding box center [196, 120] width 38 height 10
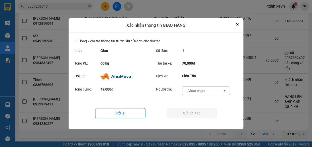
click at [202, 93] on div "-- Chưa chọn --" at bounding box center [196, 90] width 23 height 5
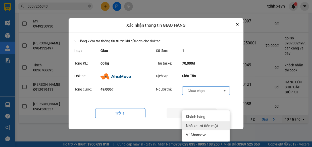
click at [267, 99] on div at bounding box center [156, 73] width 312 height 147
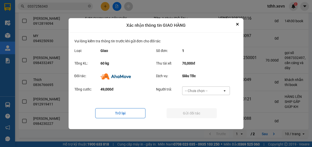
click at [259, 92] on div "ver: 0.0.137 Chưa điều phối Chờ xác nhận Chờ nhận hàng Đang vận chuyển Hoàn thà…" at bounding box center [164, 1] width 292 height 274
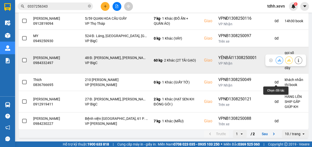
click at [278, 58] on icon at bounding box center [280, 60] width 4 height 4
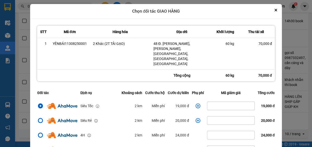
click at [196, 103] on icon "dialog" at bounding box center [198, 105] width 5 height 5
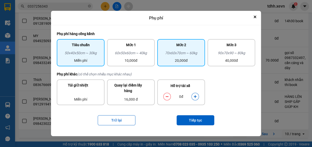
click at [182, 58] on div "20,000đ" at bounding box center [181, 61] width 42 height 6
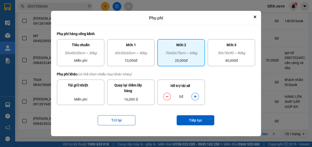
click at [196, 97] on icon "dialog" at bounding box center [195, 96] width 3 height 3
click at [193, 120] on button "Tiếp tục" at bounding box center [196, 120] width 38 height 10
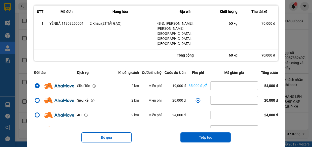
scroll to position [108, 0]
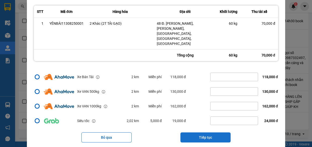
click at [202, 132] on button "Tiếp tục" at bounding box center [206, 137] width 50 height 10
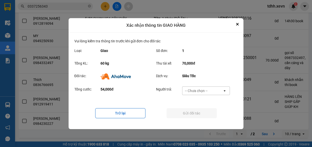
scroll to position [0, 0]
click at [204, 86] on div "-- Chưa chọn -- open" at bounding box center [206, 90] width 48 height 9
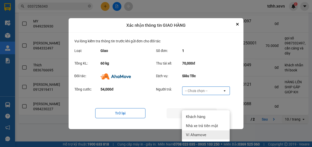
click at [199, 132] on span "Ví Ahamove" at bounding box center [196, 134] width 20 height 5
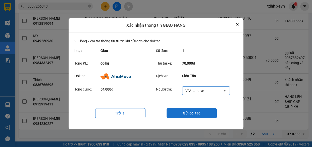
click at [178, 111] on button "Gửi đối tác" at bounding box center [192, 113] width 50 height 10
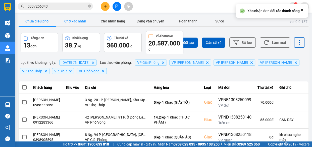
click at [78, 21] on button "Chờ xác nhận" at bounding box center [75, 21] width 38 height 10
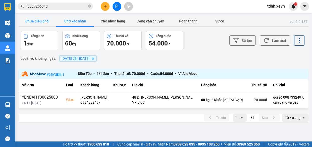
click at [34, 22] on button "Chưa điều phối" at bounding box center [38, 21] width 38 height 10
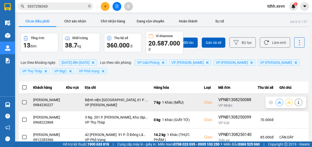
click at [48, 107] on div "0984230227" at bounding box center [46, 104] width 27 height 5
copy div "0984230227"
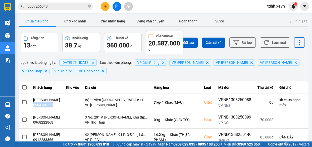
scroll to position [46, 0]
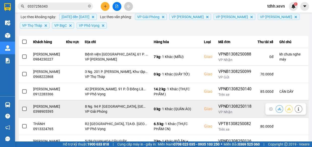
click at [44, 114] on div "0398905595" at bounding box center [46, 111] width 27 height 5
copy div "0398905595"
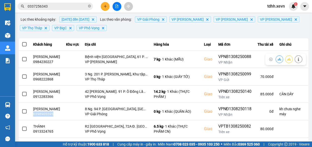
scroll to position [157, 0]
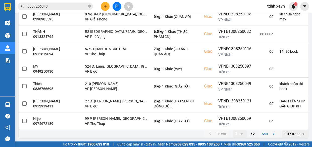
drag, startPoint x: 268, startPoint y: 138, endPoint x: 268, endPoint y: 133, distance: 4.5
click at [268, 136] on div "ver: 0.0.137 Chưa điều phối Chờ xác nhận Chờ nhận hàng Đang vận chuyển Hoàn thà…" at bounding box center [164, 8] width 292 height 261
click at [271, 133] on icon "next page. current page 1 / 2" at bounding box center [274, 133] width 6 height 6
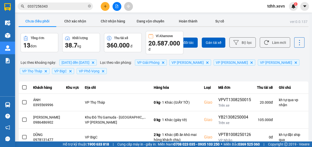
scroll to position [20, 0]
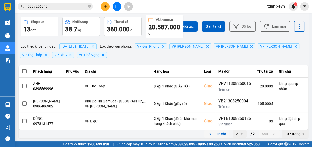
click at [221, 133] on button "Trước" at bounding box center [216, 134] width 25 height 8
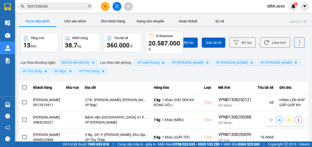
scroll to position [157, 0]
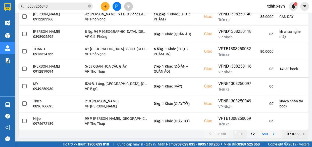
click at [52, 4] on input "0337256343" at bounding box center [57, 7] width 59 height 6
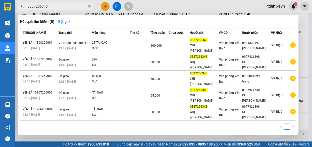
click at [52, 4] on input "0337256343" at bounding box center [57, 7] width 59 height 6
paste input "963147300"
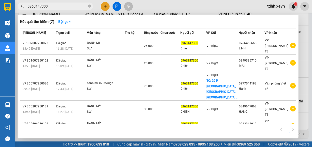
click at [216, 3] on div at bounding box center [156, 73] width 312 height 147
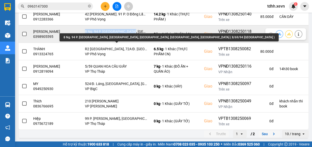
drag, startPoint x: 90, startPoint y: 23, endPoint x: 130, endPoint y: 26, distance: 40.1
click at [130, 26] on td "8 Ng. 94 P. Tân Mai, Tân Mai, Hoàng Mai, Hà Nội, Việt Nam ( 8/69/94 TÂN MAI ) V…" at bounding box center [116, 33] width 69 height 17
copy div "8 Ng. 94 P. Tân Mai, Tân Mai,"
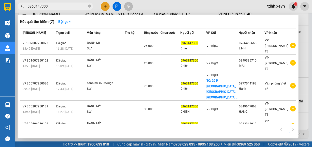
click at [73, 5] on input "0963147300" at bounding box center [57, 7] width 59 height 6
paste input "78527866"
click at [73, 5] on input "0963147300" at bounding box center [57, 7] width 59 height 6
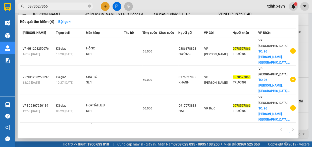
click at [72, 7] on input "0978527866" at bounding box center [57, 7] width 59 height 6
paste input "815688622"
click at [72, 7] on input "0978527866" at bounding box center [57, 7] width 59 height 6
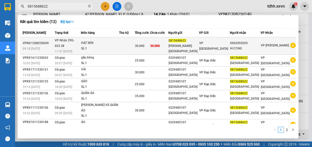
click at [119, 49] on div "SL: 1" at bounding box center [100, 49] width 38 height 6
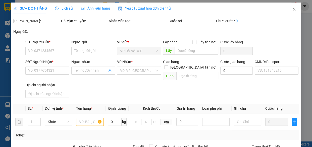
click at [66, 10] on span "Lịch sử" at bounding box center [64, 8] width 18 height 4
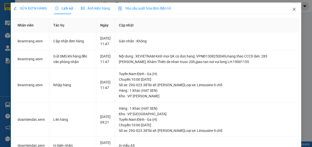
click at [292, 11] on icon "close" at bounding box center [294, 9] width 4 height 4
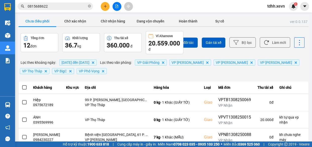
click at [67, 7] on input "0815688622" at bounding box center [57, 7] width 59 height 6
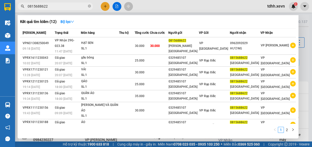
click at [67, 7] on input "0815688622" at bounding box center [57, 7] width 59 height 6
paste input "39143113"
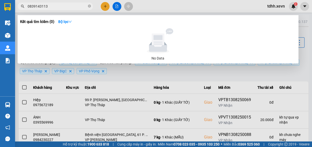
click at [70, 4] on input "0839143113" at bounding box center [57, 7] width 59 height 6
paste input "973101646"
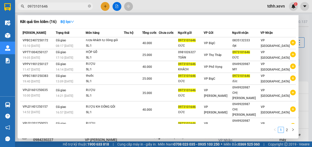
type input "0973101646"
drag, startPoint x: 210, startPoint y: 15, endPoint x: 214, endPoint y: 16, distance: 4.2
click at [210, 15] on div "Kết quả tìm kiếm ( 16 ) Bộ lọc Mã ĐH Trạng thái Món hàng Thu hộ Tổng cước Chưa …" at bounding box center [158, 76] width 281 height 123
click at [227, 10] on div at bounding box center [156, 73] width 312 height 147
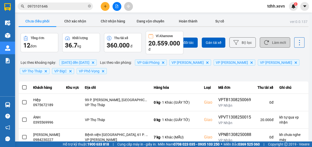
click at [278, 43] on button "Làm mới" at bounding box center [275, 42] width 30 height 10
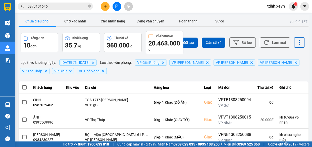
scroll to position [23, 0]
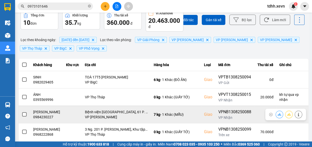
click at [48, 118] on div "0984230227" at bounding box center [46, 116] width 27 height 5
click at [47, 117] on div "0984230227" at bounding box center [46, 116] width 27 height 5
copy div "0984230227"
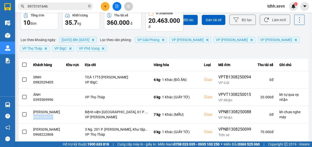
scroll to position [68, 0]
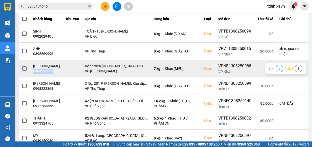
click at [297, 70] on button at bounding box center [298, 68] width 7 height 9
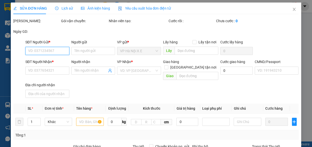
type input "0353140517"
type input "NGUYỄN LƯƠNG HOÀNG HẢI"
type input "0984230227"
type input "VŨ THỊ KIM THOA"
checkbox input "true"
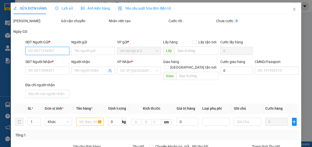
type input "Bệnh viện Đa khoa Hà Thành, 61 P. Vũ Thạnh, Chợ Dừa, Đống Đa, Hà Nội 100000, Vi…"
type input "1"
type input "kh chưa nghe máy"
type input "90.000"
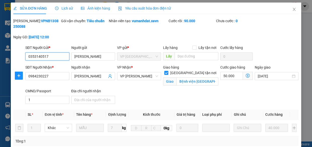
scroll to position [105, 0]
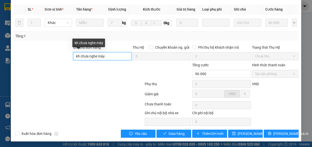
drag, startPoint x: 91, startPoint y: 51, endPoint x: 58, endPoint y: 50, distance: 32.4
click at [58, 50] on div "Ghi chú đơn hàng kh chưa nghe máy Thu Hộ Chuyển khoản ng. gửi 0 Phí thu hộ khác…" at bounding box center [156, 53] width 286 height 18
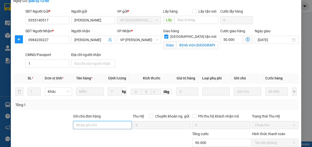
scroll to position [0, 0]
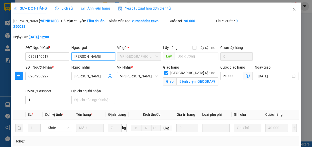
click at [106, 56] on input "NGUYỄN LƯƠNG HOÀNG HẢI" at bounding box center [93, 56] width 44 height 8
click at [103, 56] on input "NGUYỄN LƯƠNG HOÀNG HẢI" at bounding box center [93, 56] width 44 height 8
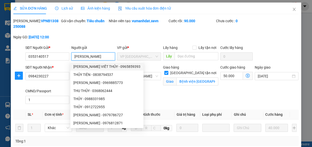
scroll to position [0, 10]
click at [142, 34] on div "Mã ĐH: VPNB1308250088 Gói vận chuyển: Tiêu chuẩn Nhân viên tạo: vumanhdat.xevn …" at bounding box center [156, 31] width 286 height 27
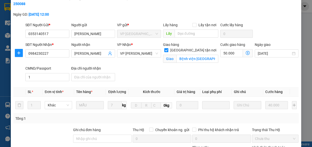
scroll to position [0, 0]
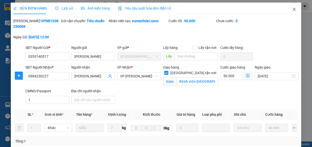
click at [292, 10] on icon "close" at bounding box center [294, 9] width 4 height 4
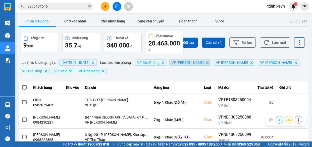
scroll to position [23, 0]
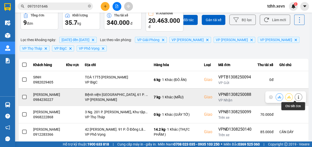
click at [297, 97] on icon at bounding box center [299, 97] width 4 height 4
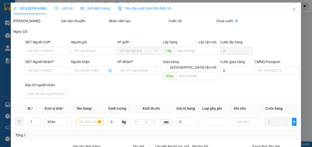
type input "0353140517"
type input "NGUYỄN LƯƠNG HOÀNG HẢI"
type input "0984230227"
type input "VŨ THỊ KIM THOA"
checkbox input "true"
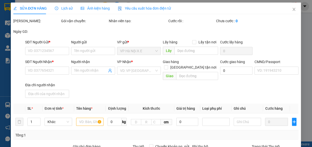
type input "Bệnh viện Đa khoa Hà Thành, 61 P. Vũ Thạnh, Chợ Dừa, Đống Đa, Hà Nội 100000, Vi…"
type input "1"
type input "kh chưa nghe máy"
type input "90.000"
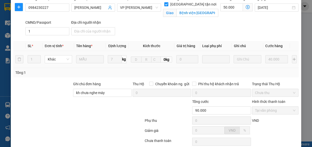
scroll to position [68, 0]
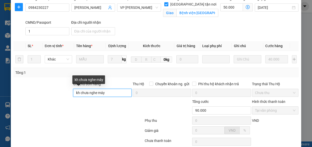
drag, startPoint x: 110, startPoint y: 93, endPoint x: 20, endPoint y: 98, distance: 90.4
click at [20, 98] on div "Ghi chú đơn hàng kh chưa nghe máy Thu Hộ Chuyển khoản ng. gửi 0 Phí thu hộ khác…" at bounding box center [156, 90] width 286 height 18
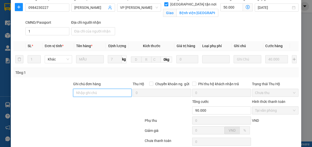
scroll to position [105, 0]
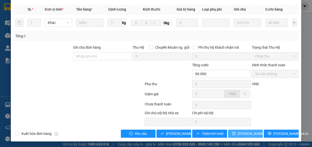
click at [250, 133] on span "[PERSON_NAME] thay đổi" at bounding box center [258, 133] width 40 height 6
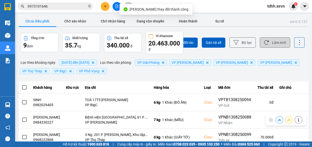
click at [269, 44] on button "Làm mới" at bounding box center [275, 42] width 30 height 10
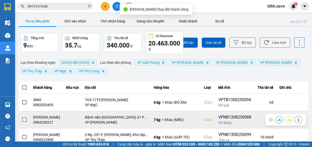
click at [278, 119] on icon at bounding box center [280, 119] width 4 height 3
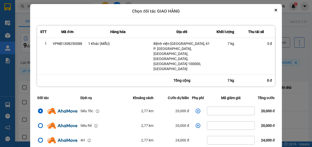
click at [196, 108] on icon "dialog" at bounding box center [198, 110] width 5 height 5
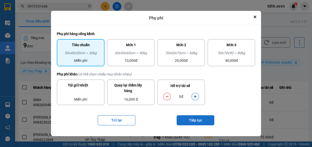
drag, startPoint x: 195, startPoint y: 98, endPoint x: 194, endPoint y: 119, distance: 21.4
click at [194, 98] on icon "dialog" at bounding box center [196, 97] width 4 height 4
click at [194, 122] on button "Tiếp tục" at bounding box center [196, 120] width 38 height 10
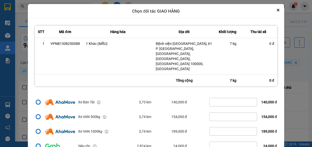
scroll to position [20, 0]
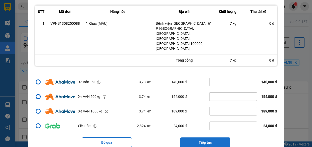
click at [204, 137] on button "Tiếp tục" at bounding box center [205, 142] width 50 height 10
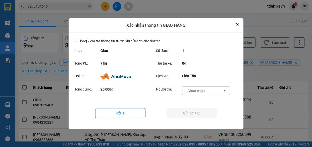
click at [214, 86] on div "-- Chưa chọn -- open" at bounding box center [206, 90] width 48 height 9
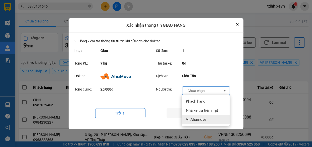
click at [199, 123] on div "Ví Ahamove" at bounding box center [206, 119] width 48 height 9
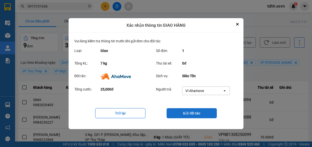
click at [189, 112] on button "Gửi đối tác" at bounding box center [192, 113] width 50 height 10
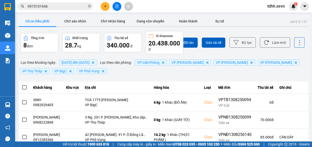
click at [54, 5] on input "0973101646" at bounding box center [57, 7] width 59 height 6
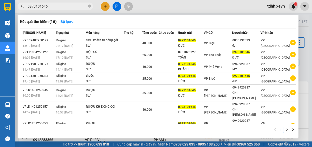
drag, startPoint x: 54, startPoint y: 5, endPoint x: 98, endPoint y: 17, distance: 45.1
click at [54, 5] on input "0973101646" at bounding box center [57, 7] width 59 height 6
paste input "82434547"
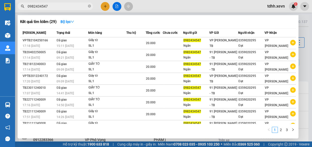
click at [198, 3] on div at bounding box center [156, 73] width 312 height 147
click at [63, 8] on input "0982434547" at bounding box center [57, 7] width 59 height 6
paste input "32286931"
click at [63, 8] on input "0982434547" at bounding box center [57, 7] width 59 height 6
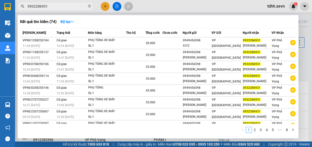
type input "0932286931"
click at [199, 7] on div at bounding box center [156, 73] width 312 height 147
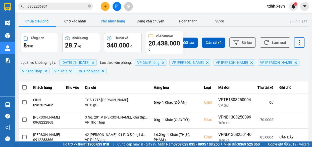
click at [95, 17] on button "Chờ nhận hàng" at bounding box center [113, 21] width 38 height 10
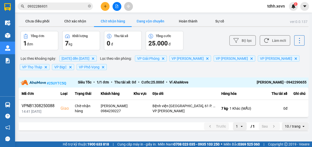
click at [144, 20] on button "Đang vận chuyển" at bounding box center [151, 21] width 38 height 10
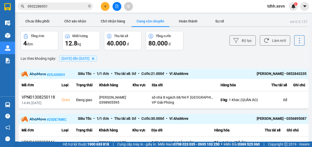
click at [106, 12] on div "Kết quả tìm kiếm ( 74 ) Bộ lọc Mã ĐH Trạng thái Món hàng Thu hộ Tổng cước Chưa …" at bounding box center [156, 6] width 312 height 13
click at [114, 20] on button "Chờ nhận hàng" at bounding box center [113, 21] width 38 height 10
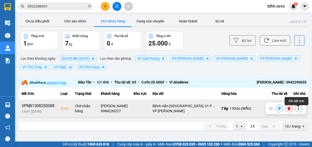
click at [299, 109] on icon at bounding box center [299, 108] width 4 height 4
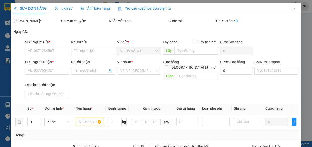
type input "0353140517"
type input "NGUYỄN LƯƠNG HOÀNG HẢI"
type input "0984230227"
type input "VŨ THỊ KIM THOA"
checkbox input "true"
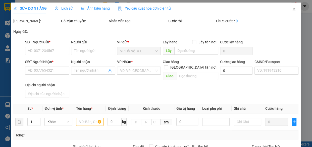
type input "Bệnh viện Đa khoa Hà Thành, 61 P. Vũ Thạnh, Chợ Dừa, Đống Đa, Hà Nội 100000, Vi…"
type input "1"
type input "90.000"
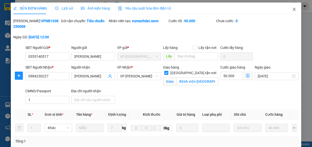
click at [292, 11] on icon "close" at bounding box center [294, 9] width 4 height 4
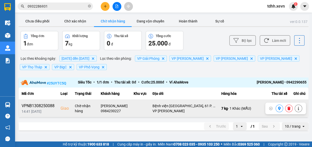
click at [289, 109] on icon at bounding box center [289, 108] width 3 height 4
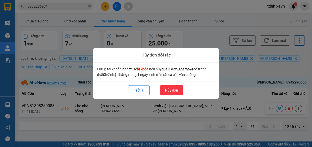
click at [176, 87] on button "Hủy đơn" at bounding box center [172, 90] width 24 height 10
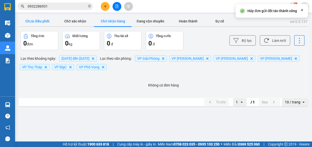
click at [31, 19] on button "Chưa điều phối" at bounding box center [38, 21] width 38 height 10
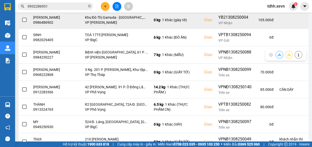
scroll to position [59, 0]
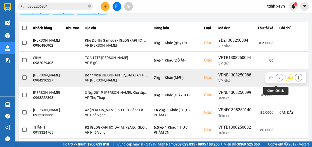
click at [278, 79] on icon at bounding box center [280, 78] width 4 height 4
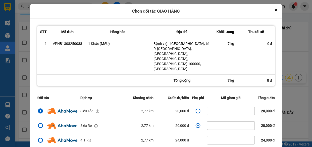
click at [196, 108] on icon "dialog" at bounding box center [198, 110] width 5 height 5
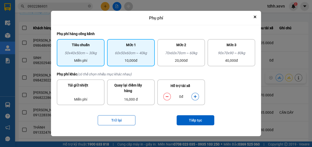
click at [134, 50] on div "Mức 1" at bounding box center [131, 46] width 42 height 8
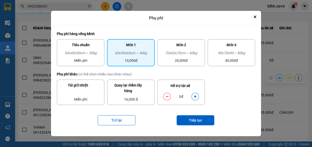
click at [197, 95] on icon "dialog" at bounding box center [196, 97] width 4 height 4
click at [199, 117] on button "Tiếp tục" at bounding box center [196, 120] width 38 height 10
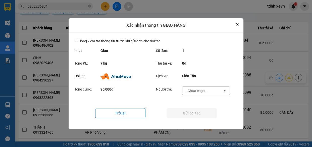
click at [206, 90] on div "-- Chưa chọn --" at bounding box center [196, 90] width 23 height 5
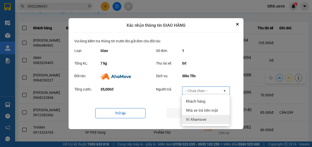
click at [201, 118] on span "Ví Ahamove" at bounding box center [196, 119] width 20 height 5
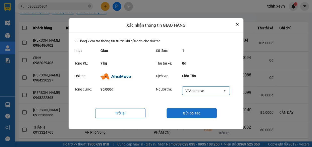
click at [185, 113] on button "Gửi đối tác" at bounding box center [192, 113] width 50 height 10
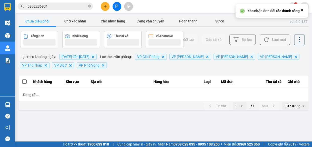
scroll to position [0, 0]
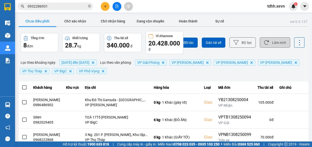
click at [273, 45] on button "Làm mới" at bounding box center [275, 42] width 30 height 10
click at [101, 19] on button "Chờ nhận hàng" at bounding box center [113, 21] width 38 height 10
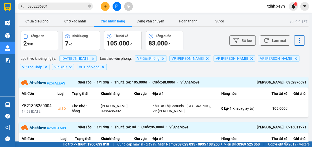
scroll to position [48, 0]
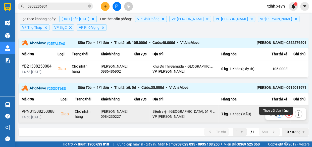
click at [278, 112] on icon at bounding box center [279, 114] width 3 height 4
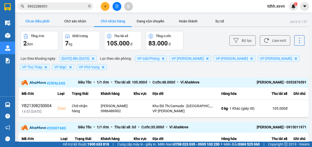
click at [42, 17] on button "Chưa điều phối" at bounding box center [38, 21] width 38 height 10
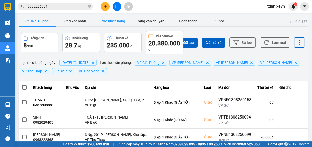
click at [110, 20] on button "Chờ nhận hàng" at bounding box center [113, 21] width 38 height 10
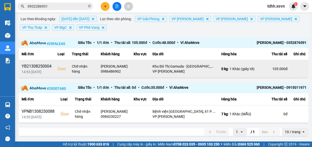
scroll to position [48, 0]
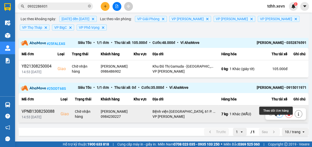
click at [276, 114] on button at bounding box center [279, 113] width 7 height 9
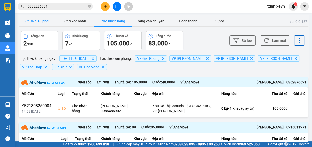
click at [39, 20] on button "Chưa điều phối" at bounding box center [38, 21] width 38 height 10
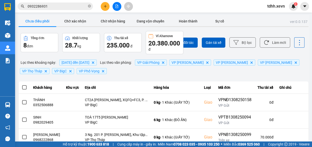
click at [273, 44] on button "Làm mới" at bounding box center [275, 42] width 30 height 10
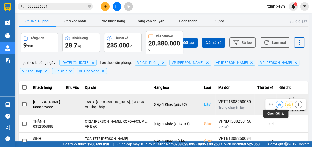
click at [278, 104] on icon at bounding box center [280, 104] width 4 height 4
click at [297, 104] on icon at bounding box center [299, 104] width 4 height 4
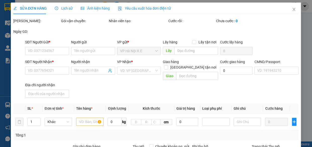
type input "0888229555"
type input "[PERSON_NAME]"
checkbox input "true"
type input "168 Đ. [GEOGRAPHIC_DATA], [GEOGRAPHIC_DATA], [GEOGRAPHIC_DATA], [GEOGRAPHIC_DAT…"
type input "0917154907"
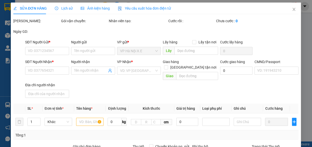
type input "Nam"
type input "037097005571 [PERSON_NAME]"
type input "1"
type input "mang thẳng vào vp XE VN báo đơn tổng đài đặt"
type input "75.000"
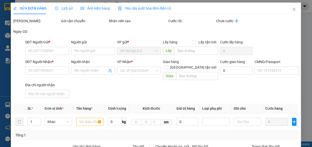
type input "75.000"
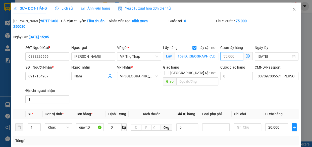
click at [228, 58] on input "55.000" at bounding box center [231, 56] width 23 height 8
type input "20.006"
type input "6"
type input "20.060"
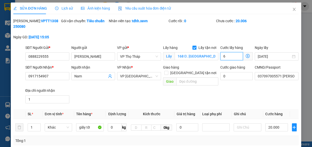
type input "20.060"
type input "60"
type input "80.000"
type input "60.000"
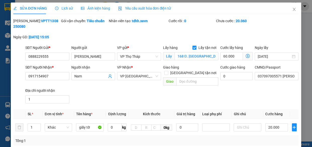
click at [240, 98] on div "SĐT Người Nhận * 0917154907 Người nhận Nam VP Nhận * VP Ninh Bình Giao hàng Gia…" at bounding box center [162, 84] width 276 height 41
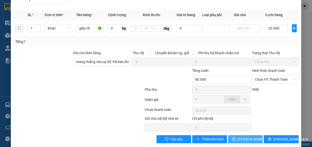
click at [247, 136] on span "[PERSON_NAME] thay đổi" at bounding box center [258, 139] width 40 height 6
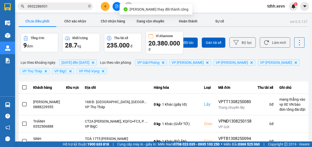
drag, startPoint x: 271, startPoint y: 39, endPoint x: 273, endPoint y: 78, distance: 38.2
click at [272, 39] on button "Làm mới" at bounding box center [275, 42] width 30 height 10
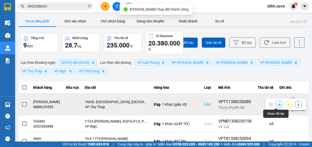
click at [278, 105] on icon at bounding box center [280, 104] width 4 height 3
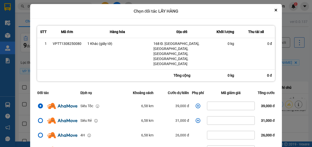
click at [196, 103] on icon "dialog" at bounding box center [198, 105] width 5 height 5
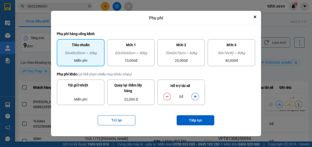
click at [196, 96] on icon "dialog" at bounding box center [196, 97] width 4 height 4
click at [200, 120] on button "Tiếp tục" at bounding box center [196, 120] width 38 height 10
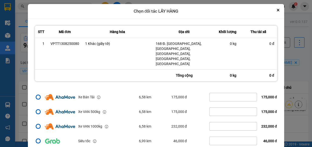
scroll to position [15, 0]
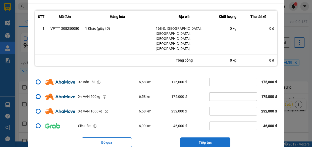
click at [207, 137] on button "Tiếp tục" at bounding box center [205, 142] width 50 height 10
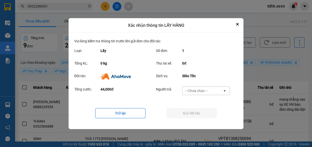
scroll to position [0, 0]
drag, startPoint x: 206, startPoint y: 88, endPoint x: 205, endPoint y: 93, distance: 5.3
click at [206, 88] on div "-- Chưa chọn --" at bounding box center [196, 90] width 23 height 5
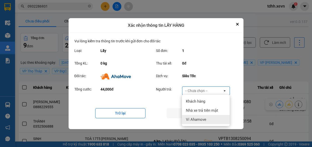
click at [203, 118] on span "Ví Ahamove" at bounding box center [196, 119] width 20 height 5
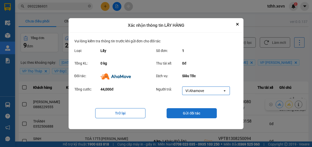
click at [187, 113] on button "Gửi đối tác" at bounding box center [192, 113] width 50 height 10
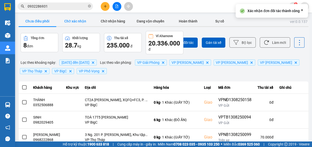
click at [77, 24] on button "Chờ xác nhận" at bounding box center [75, 21] width 38 height 10
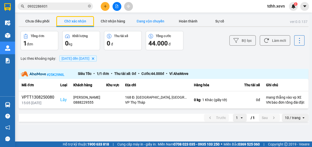
drag, startPoint x: 118, startPoint y: 23, endPoint x: 131, endPoint y: 20, distance: 13.5
click at [120, 23] on button "Chờ nhận hàng" at bounding box center [113, 21] width 38 height 10
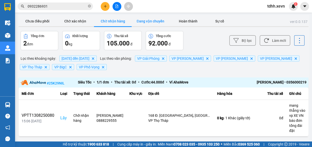
click at [161, 20] on button "Đang vận chuyển" at bounding box center [151, 21] width 38 height 10
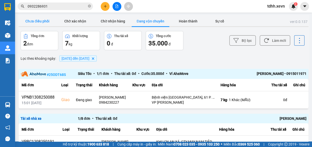
click at [37, 23] on button "Chưa điều phối" at bounding box center [38, 21] width 38 height 10
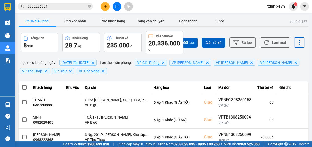
click at [63, 6] on input "0932286931" at bounding box center [57, 7] width 59 height 6
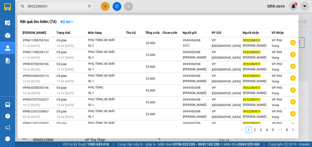
paste input "15223768"
drag, startPoint x: 63, startPoint y: 6, endPoint x: 79, endPoint y: 9, distance: 16.8
click at [63, 6] on input "0932286931" at bounding box center [57, 7] width 59 height 6
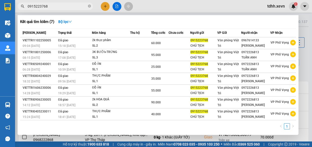
click at [172, 6] on div at bounding box center [156, 73] width 312 height 147
click at [66, 7] on input "0915223768" at bounding box center [57, 7] width 59 height 6
paste input "82434547"
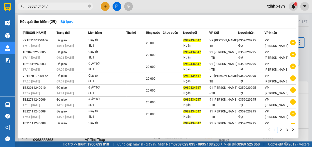
type input "0982434547"
click at [89, 5] on icon "close-circle" at bounding box center [89, 6] width 3 height 3
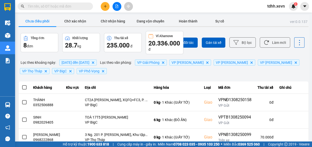
click at [78, 8] on input "text" at bounding box center [57, 7] width 59 height 6
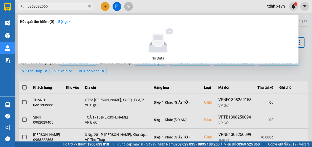
click at [74, 6] on input "0969392565" at bounding box center [57, 7] width 59 height 6
paste input "814541314"
click at [73, 6] on input "0814541314" at bounding box center [57, 7] width 59 height 6
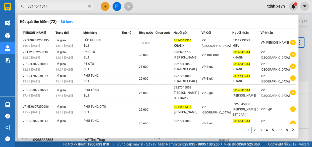
type input "0814541314"
click at [90, 5] on icon "close-circle" at bounding box center [89, 6] width 3 height 3
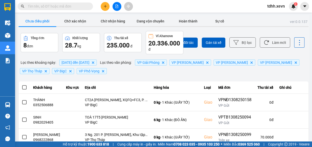
click at [75, 8] on input "text" at bounding box center [57, 7] width 59 height 6
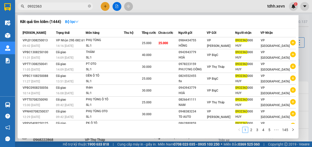
type input "0932363"
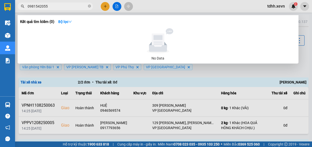
type input "0981542055"
click at [104, 6] on div at bounding box center [156, 73] width 312 height 147
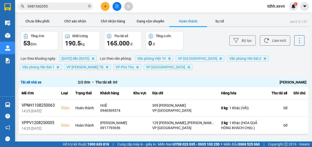
click at [104, 7] on icon "plus" at bounding box center [106, 7] width 4 height 4
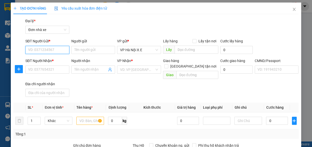
paste input "0981542055"
click at [53, 51] on input "SĐT Người Gửi *" at bounding box center [47, 50] width 44 height 8
type input "0981542055"
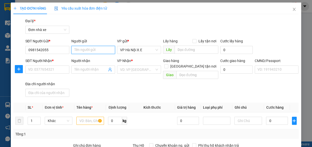
click at [92, 51] on input "Người gửi" at bounding box center [93, 50] width 44 height 8
type input "c"
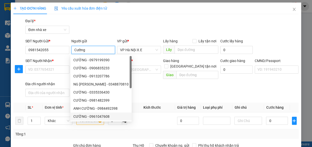
type input "Cường"
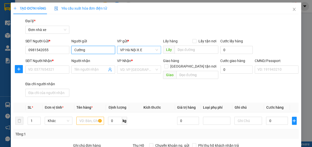
click at [144, 49] on span "VP Hà Nội X.E" at bounding box center [139, 50] width 38 height 8
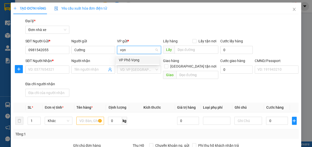
type input "vọng"
click at [143, 63] on div "VP Phố Vọng" at bounding box center [137, 60] width 43 height 8
click at [193, 40] on input "Lấy tận nơi" at bounding box center [195, 41] width 4 height 4
checkbox input "true"
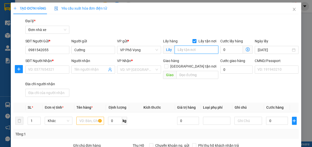
click at [196, 48] on input "text" at bounding box center [197, 50] width 44 height 8
paste input "Gelexia Riverside Apartments, 885 Đ. Tam Trinh, P, Hoàng Mai, Hà Nội 100000, Vi…"
type input "Gelexia Riverside Apartments, 885 Đ. Tam Trinh, P, Hoàng Mai, Hà Nội 100000, Vi…"
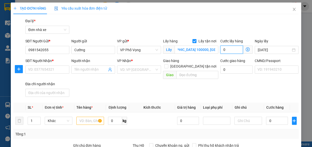
scroll to position [0, 0]
click at [229, 48] on input "0" at bounding box center [231, 50] width 23 height 8
type input "5"
type input "50"
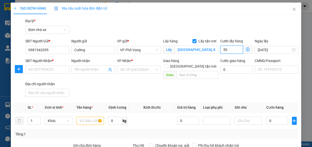
type input "50"
type input "50.000"
click at [49, 69] on input "SĐT Người Nhận *" at bounding box center [47, 69] width 44 height 8
paste input "0987875000"
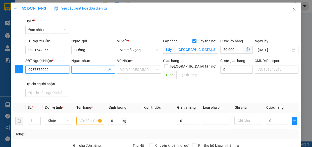
type input "0987875000"
click at [93, 70] on input "Người nhận" at bounding box center [90, 70] width 33 height 6
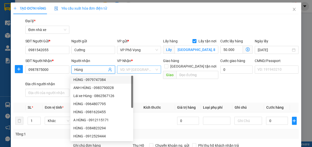
type input "Hùng"
click at [148, 70] on input "search" at bounding box center [137, 70] width 34 height 8
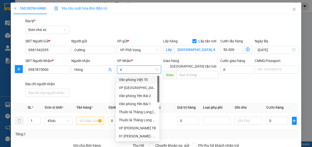
type input "ni"
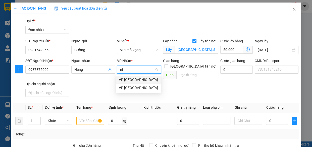
click at [140, 80] on div "VP [GEOGRAPHIC_DATA]" at bounding box center [138, 80] width 39 height 6
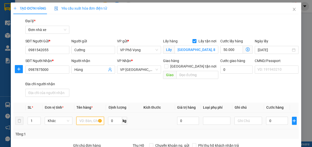
click at [89, 116] on input "text" at bounding box center [90, 120] width 28 height 8
type input "q"
type input "a"
type input "áo"
click at [273, 116] on input "0" at bounding box center [277, 120] width 22 height 8
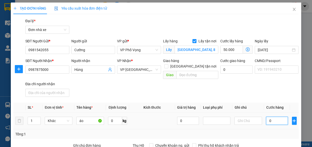
type input "2"
type input "50.002"
type input "25"
type input "50.025"
type input "25.000"
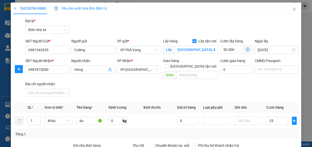
type input "75.000"
click at [282, 86] on div "SĐT Người Nhận * 0987875000 Người nhận Hùng VP Nhận * VP Ninh Bình Giao hàng Gi…" at bounding box center [162, 78] width 276 height 41
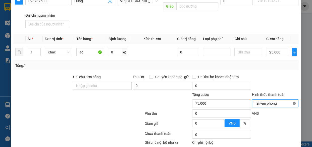
type input "75.000"
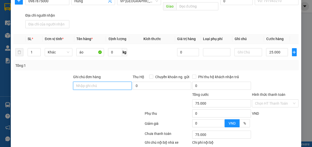
click at [98, 81] on input "Ghi chú đơn hàng" at bounding box center [102, 85] width 59 height 8
click at [101, 111] on div at bounding box center [78, 114] width 131 height 10
click at [106, 81] on input "ct3" at bounding box center [102, 85] width 59 height 8
click at [99, 81] on input "ct3, mang th" at bounding box center [102, 85] width 59 height 8
drag, startPoint x: 80, startPoint y: 80, endPoint x: 59, endPoint y: 79, distance: 21.6
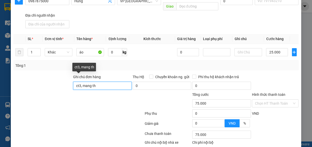
click at [61, 79] on div "Ghi chú đơn hàng ct3, mang th Thu Hộ Chuyển khoản ng. gửi 0 Phí thu hộ khách nh…" at bounding box center [156, 83] width 286 height 18
click at [108, 81] on input "mang th" at bounding box center [102, 85] width 59 height 8
click at [75, 81] on input "mang thẳng" at bounding box center [102, 85] width 59 height 8
click at [76, 81] on input "mang thẳng" at bounding box center [102, 85] width 59 height 8
click at [102, 82] on input "mang thẳng" at bounding box center [102, 85] width 59 height 8
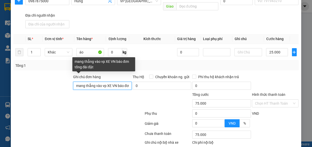
click at [75, 81] on input "mang thẳng vào vp XE VN báo đơn tổng đài đặt" at bounding box center [102, 85] width 59 height 8
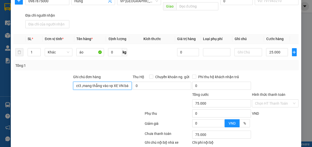
type input "ct3 ,mang thẳng vào vp XE VN báo đơn tổng đài đặt"
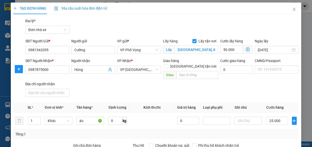
scroll to position [92, 0]
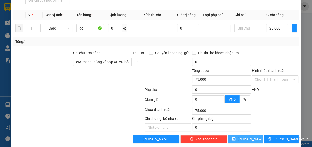
click at [245, 136] on span "[PERSON_NAME]" at bounding box center [251, 139] width 27 height 6
checkbox input "false"
type input "0"
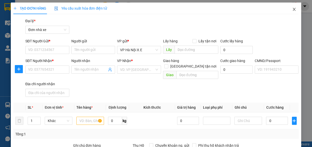
click at [292, 8] on icon "close" at bounding box center [294, 9] width 4 height 4
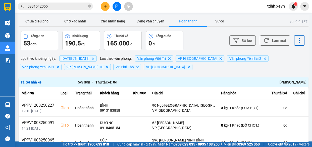
click at [60, 7] on input "0981542055" at bounding box center [57, 7] width 59 height 6
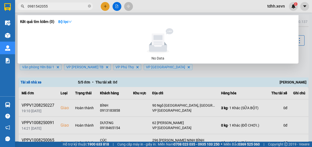
click at [60, 7] on input "0981542055" at bounding box center [57, 7] width 59 height 6
click at [91, 6] on span "0981542055" at bounding box center [55, 7] width 75 height 8
click at [89, 7] on icon "close-circle" at bounding box center [89, 6] width 3 height 3
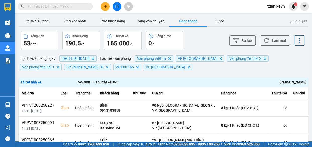
paste input "0981542055"
type input "0981542055"
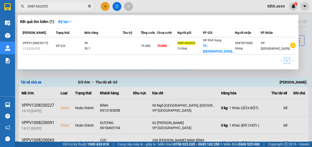
click at [89, 7] on icon "close-circle" at bounding box center [89, 6] width 3 height 3
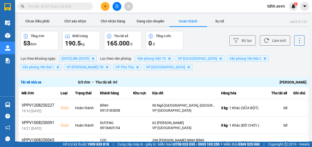
click at [68, 6] on input "text" at bounding box center [57, 7] width 59 height 6
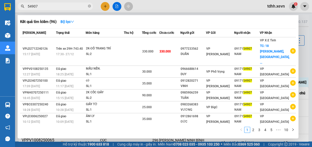
scroll to position [42, 0]
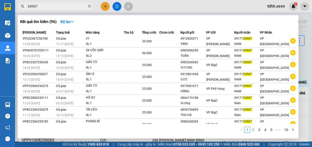
click at [253, 128] on link "2" at bounding box center [254, 130] width 6 height 6
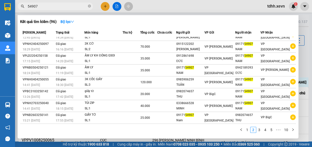
click at [258, 130] on link "3" at bounding box center [260, 130] width 6 height 6
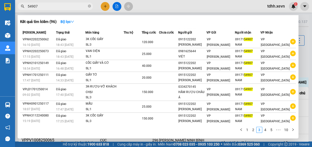
click at [265, 131] on link "4" at bounding box center [266, 130] width 6 height 6
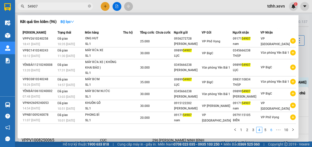
scroll to position [41, 0]
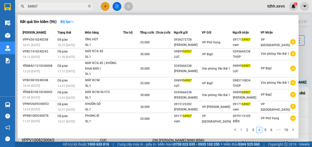
click at [242, 130] on link "1" at bounding box center [242, 130] width 6 height 6
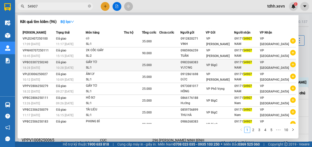
scroll to position [0, 0]
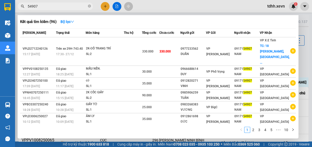
click at [78, 4] on input "54907" at bounding box center [57, 7] width 59 height 6
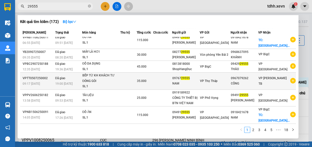
scroll to position [107, 0]
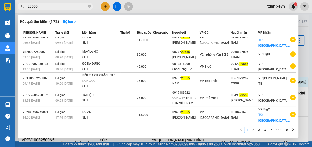
click at [26, 4] on span "29555" at bounding box center [55, 7] width 75 height 8
click at [27, 6] on span "29555" at bounding box center [55, 7] width 75 height 8
click at [28, 7] on input "29555" at bounding box center [57, 7] width 59 height 6
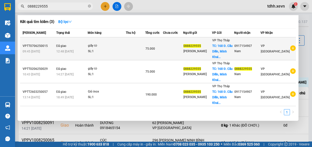
type input "0888229555"
click at [293, 47] on icon "plus-circle" at bounding box center [293, 48] width 6 height 6
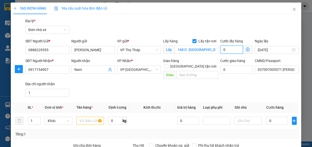
click at [229, 50] on input "0" at bounding box center [231, 50] width 23 height 8
type input "4"
type input "45"
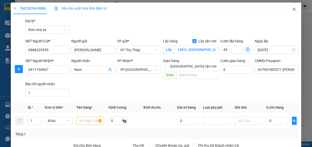
type input "45.000"
click at [292, 11] on icon "close" at bounding box center [294, 9] width 4 height 4
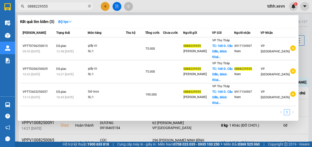
click at [63, 6] on input "0888229555" at bounding box center [57, 7] width 59 height 6
click at [71, 7] on input "0888229555" at bounding box center [57, 7] width 59 height 6
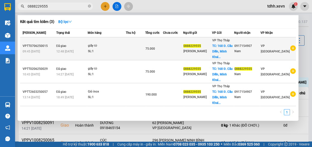
click at [154, 47] on span "75.000" at bounding box center [151, 49] width 10 height 4
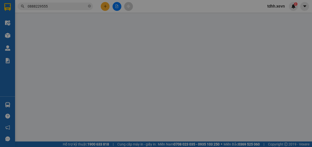
type input "0888229555"
type input "[PERSON_NAME]"
checkbox input "true"
type input "168 Đ. [GEOGRAPHIC_DATA], [GEOGRAPHIC_DATA], [GEOGRAPHIC_DATA], [GEOGRAPHIC_DAT…"
type input "55.000"
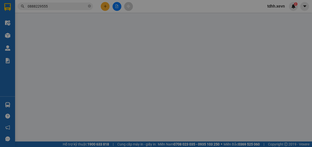
type input "0917154907"
type input "Nam"
type input "037097005571 [PERSON_NAME]"
type input "1"
type input "mang thẳng vào X.E Việt Nam báo đơn của tổng đài"
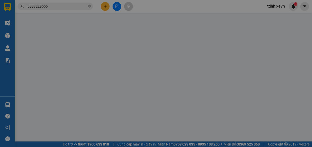
type input "75.000"
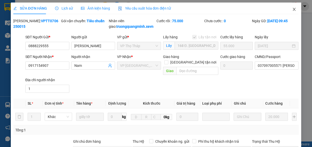
click at [287, 11] on span "Close" at bounding box center [294, 10] width 14 height 14
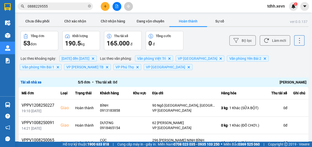
click at [67, 5] on input "0888229555" at bounding box center [57, 7] width 59 height 6
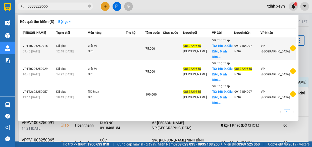
click at [289, 48] on div "VP [GEOGRAPHIC_DATA]" at bounding box center [278, 48] width 35 height 11
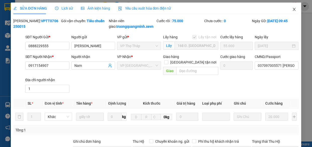
click at [292, 10] on icon "close" at bounding box center [294, 9] width 4 height 4
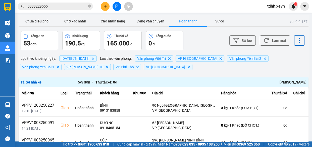
click at [70, 3] on span "0888229555" at bounding box center [55, 7] width 75 height 8
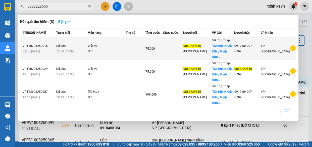
click at [294, 47] on icon "plus-circle" at bounding box center [293, 48] width 6 height 6
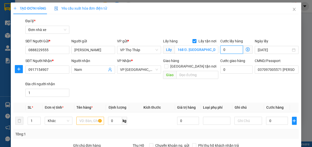
click at [235, 50] on input "0" at bounding box center [231, 50] width 23 height 8
type input "5"
type input "55"
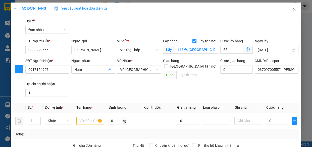
type input "55.000"
click at [238, 29] on div "Gói vận chuyển * Tiêu chuẩn Đại lý * Đơn nhà xe" at bounding box center [162, 27] width 276 height 18
click at [273, 117] on input "0" at bounding box center [277, 120] width 22 height 8
type input "2"
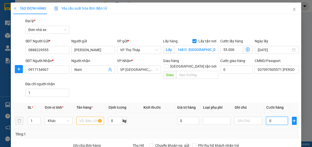
type input "55.002"
type input "25"
type input "55.025"
type input "2"
type input "55.002"
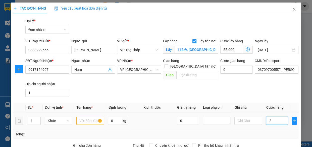
type input "20"
type input "55.020"
type input "20.000"
type input "75.000"
click at [243, 29] on div "Gói vận chuyển * Tiêu chuẩn Đại lý * Đơn nhà xe" at bounding box center [162, 27] width 276 height 18
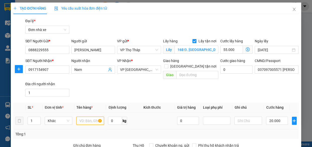
click at [91, 116] on input "text" at bounding box center [90, 120] width 28 height 8
type input "giấy tờ"
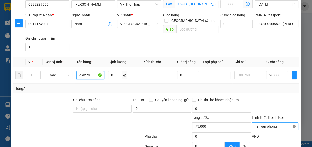
type input "75.000"
type input "giấy tờ"
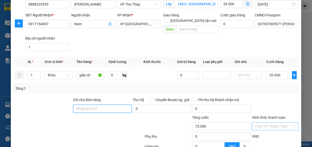
click at [102, 104] on input "Ghi chú đơn hàng" at bounding box center [102, 108] width 59 height 8
type input "mang thẳng vào vp XE VN báo đơn tổng đài đặt"
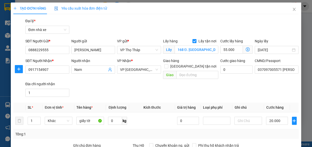
scroll to position [92, 0]
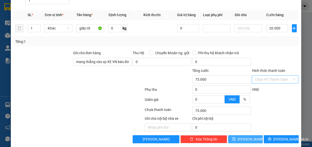
click at [252, 135] on button "[PERSON_NAME]" at bounding box center [245, 139] width 35 height 8
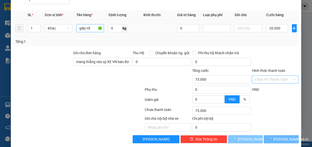
checkbox input "false"
type input "0"
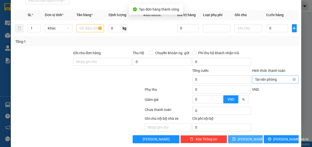
scroll to position [0, 0]
